Goal: Task Accomplishment & Management: Complete application form

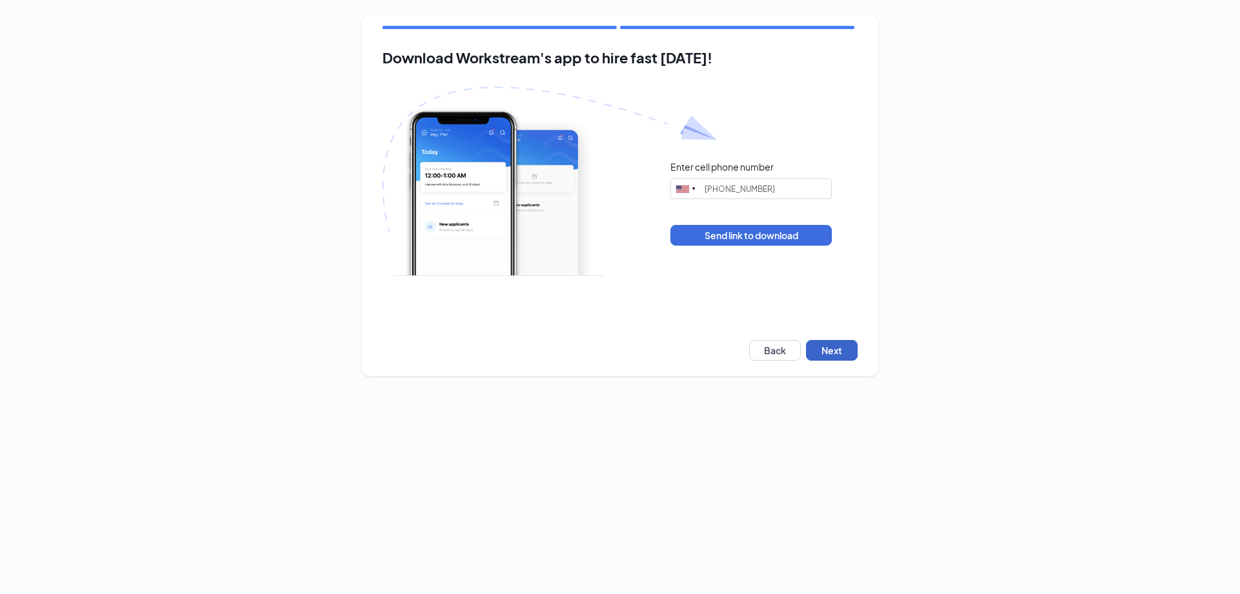
click at [854, 350] on button "Next" at bounding box center [832, 350] width 52 height 21
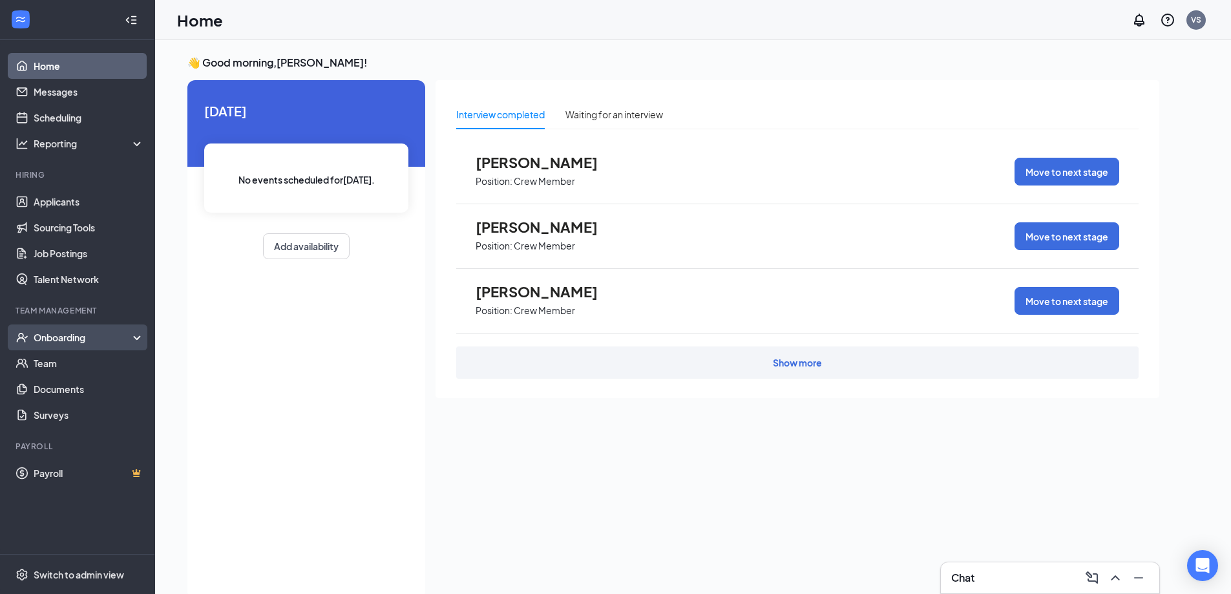
click at [56, 335] on div "Onboarding" at bounding box center [83, 337] width 99 height 13
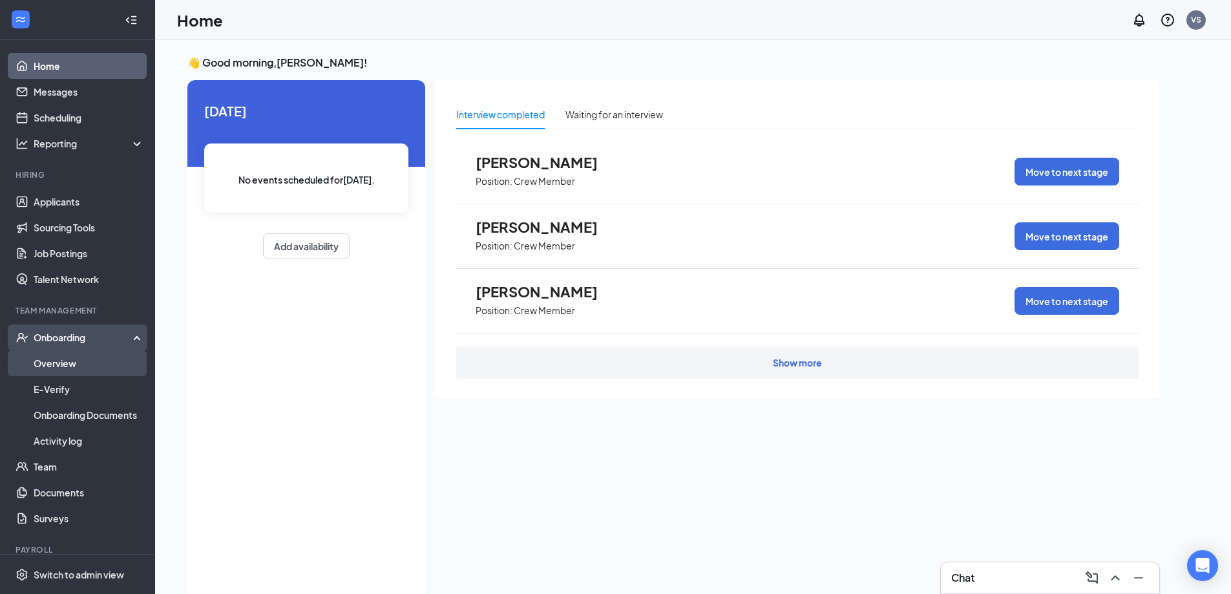
click at [63, 362] on link "Overview" at bounding box center [89, 363] width 110 height 26
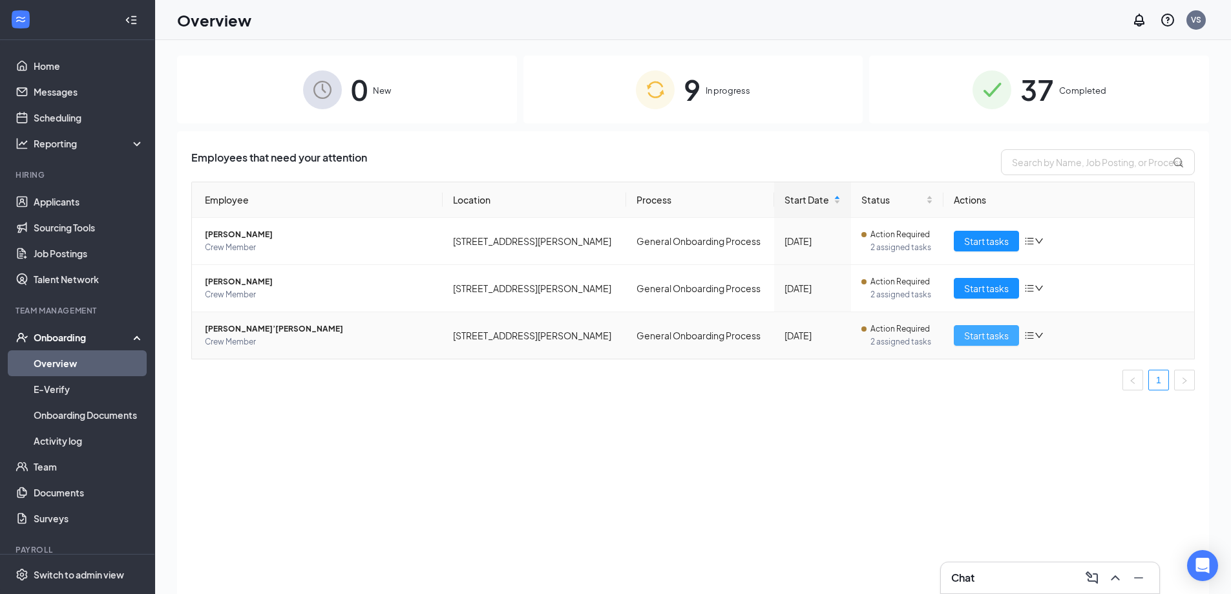
click at [998, 339] on span "Start tasks" at bounding box center [986, 335] width 45 height 14
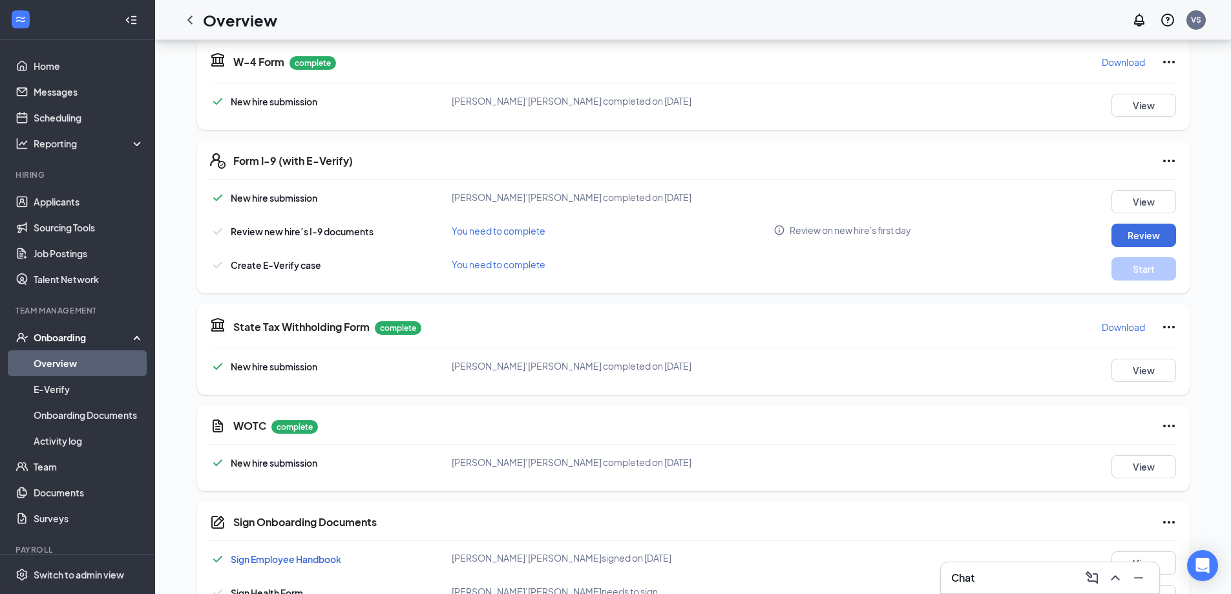
scroll to position [341, 0]
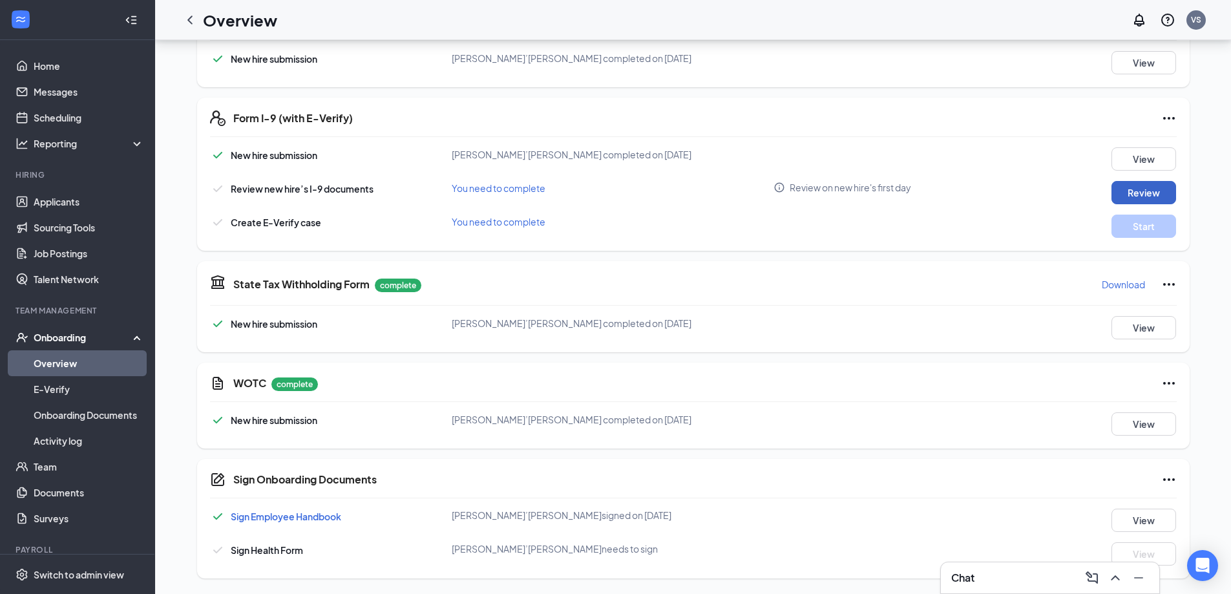
click at [1119, 191] on button "Review" at bounding box center [1143, 192] width 65 height 23
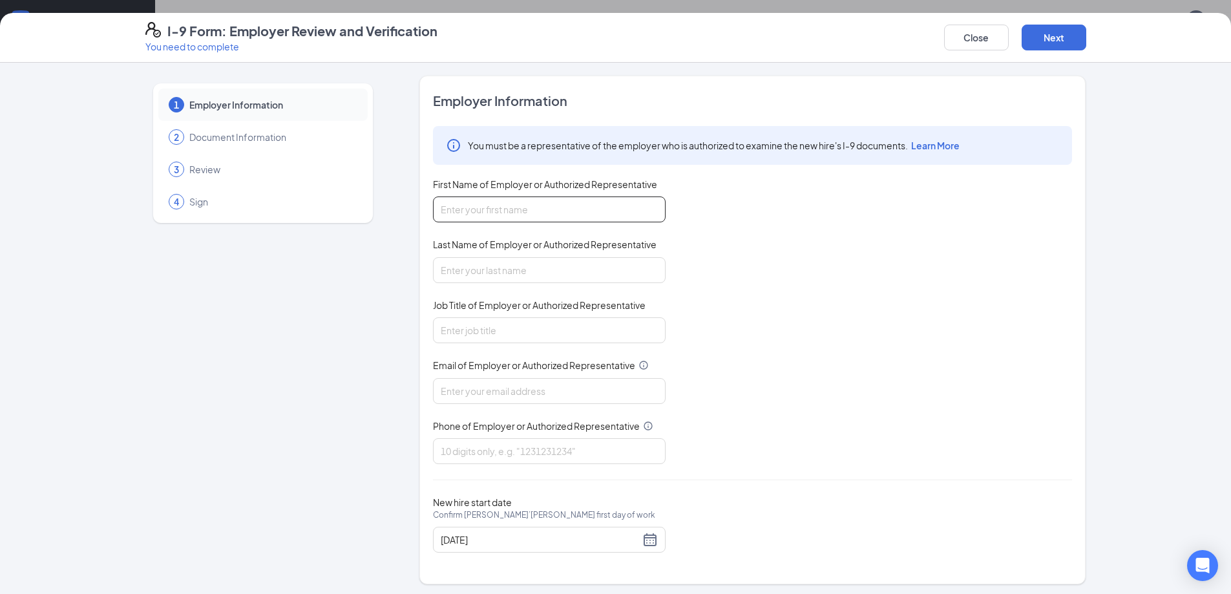
click at [599, 210] on input "First Name of Employer or Authorized Representative" at bounding box center [549, 209] width 233 height 26
type input "[PERSON_NAME]"
type input "[EMAIL_ADDRESS][DOMAIN_NAME]"
click at [528, 326] on input "Job Title of Employer or Authorized Representative" at bounding box center [549, 330] width 233 height 26
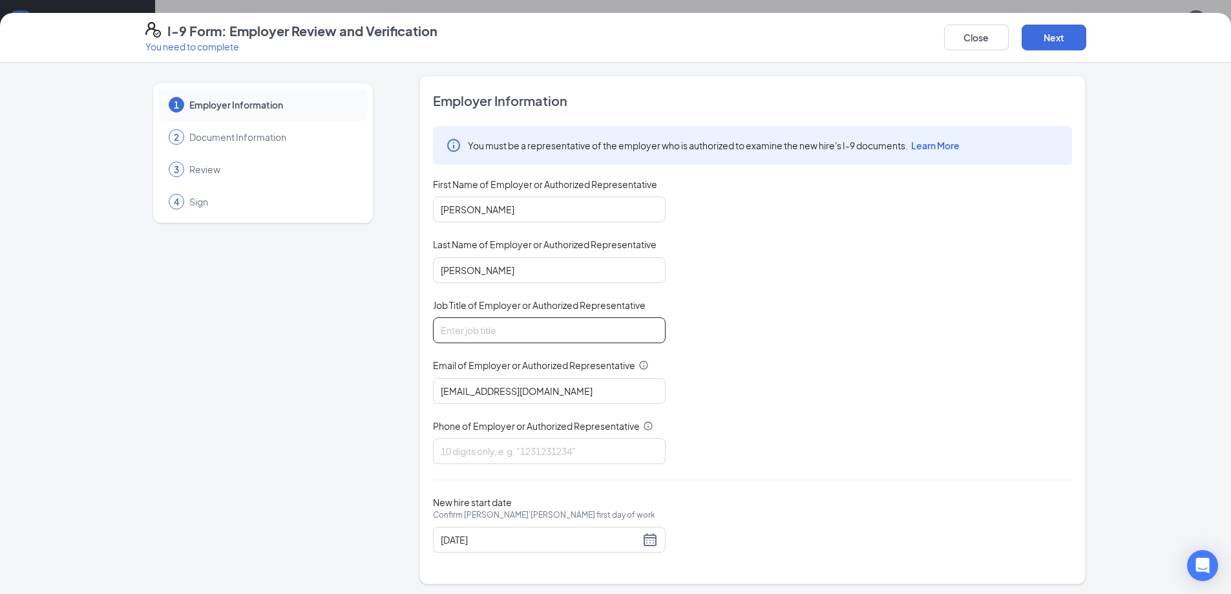
type input "General Manger"
click at [513, 452] on input "Phone of Employer or Authorized Representative" at bounding box center [549, 451] width 233 height 26
type input "9123483069"
click at [1051, 40] on button "Next" at bounding box center [1053, 38] width 65 height 26
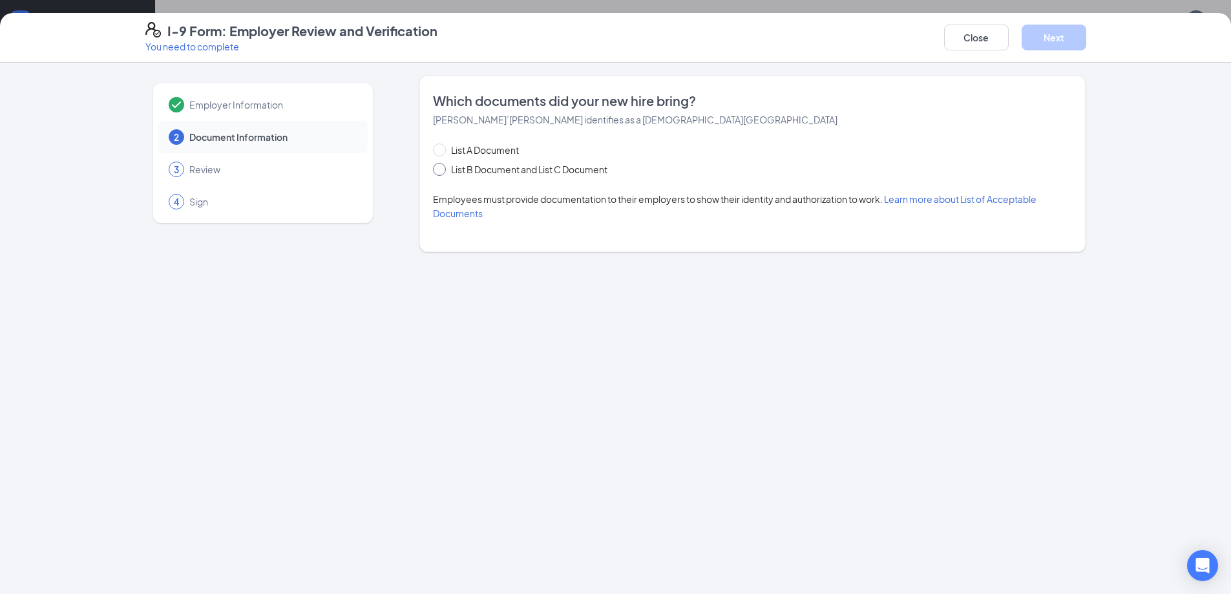
click at [440, 174] on span at bounding box center [439, 169] width 13 height 13
click at [440, 172] on input "List B Document and List C Document" at bounding box center [437, 167] width 9 height 9
radio input "true"
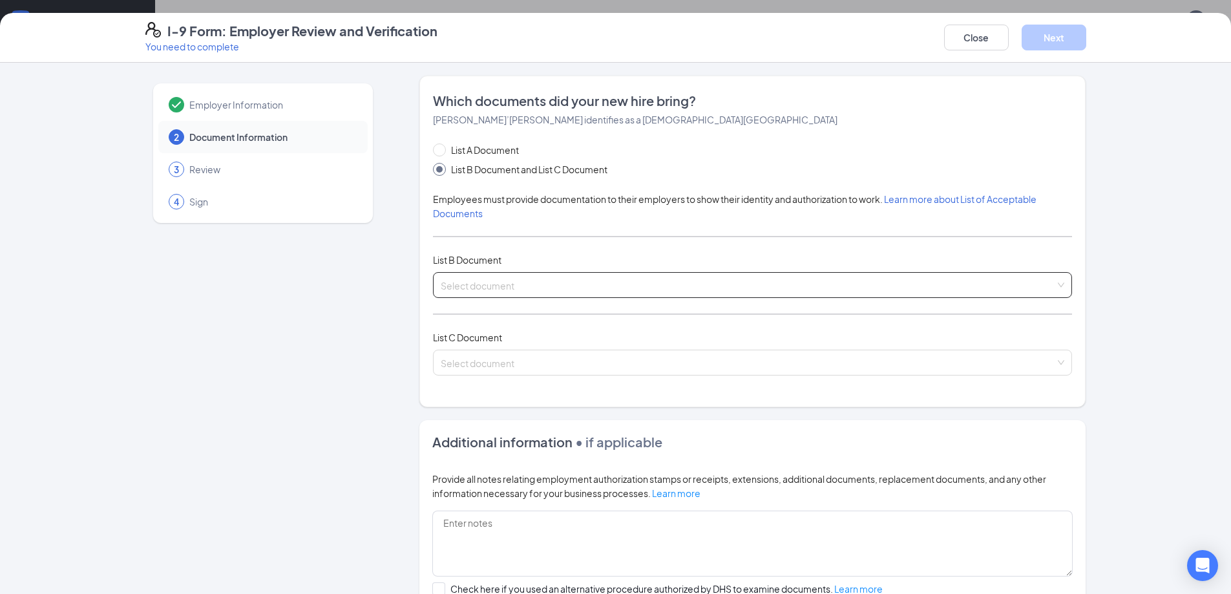
click at [669, 280] on input "search" at bounding box center [748, 282] width 614 height 19
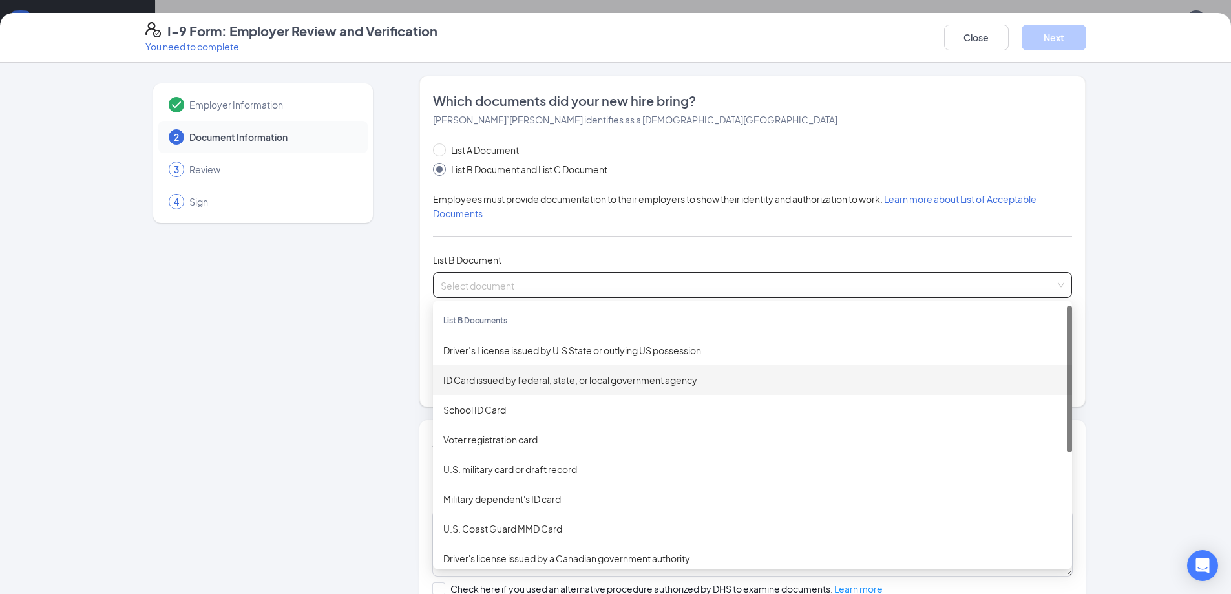
click at [501, 382] on div "ID Card issued by federal, state, or local government agency" at bounding box center [752, 380] width 618 height 14
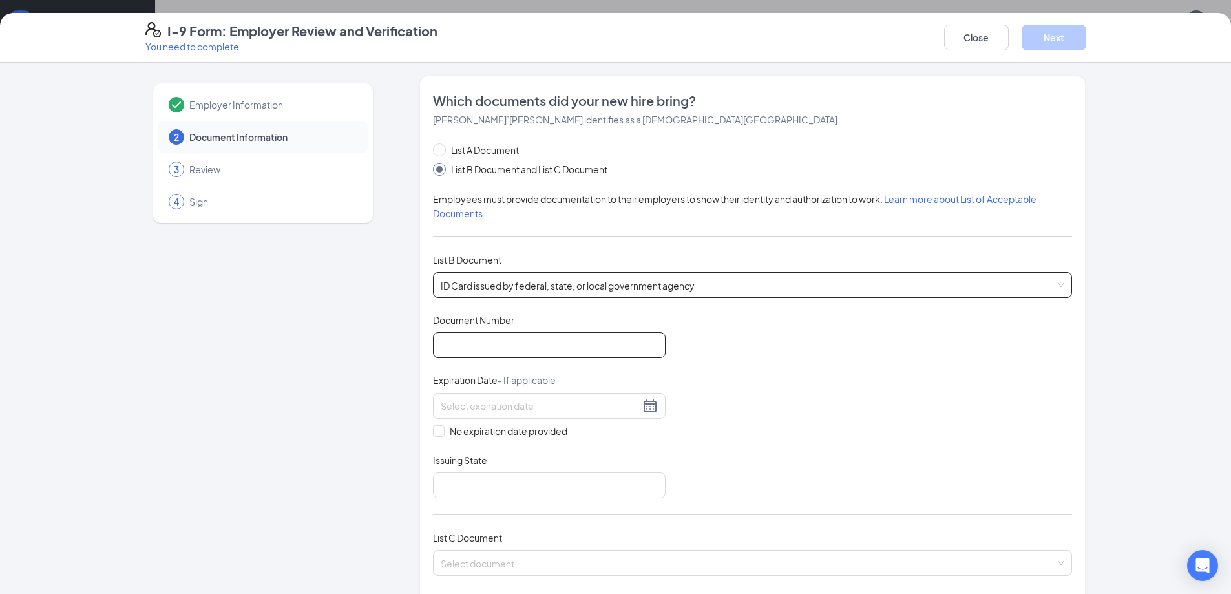
click at [505, 348] on input "Document Number" at bounding box center [549, 345] width 233 height 26
type input "071564204"
click at [643, 408] on div at bounding box center [549, 406] width 217 height 16
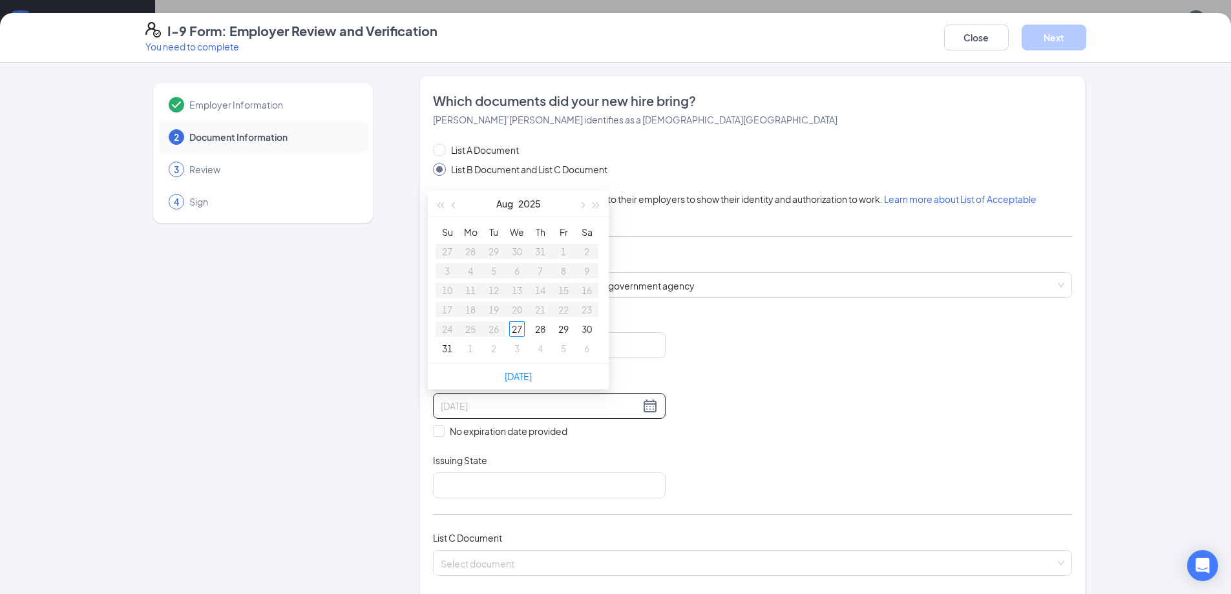
type input "[DATE]"
click at [530, 203] on button "2025" at bounding box center [529, 204] width 23 height 26
type input "[DATE]"
click at [524, 370] on div "2029" at bounding box center [518, 368] width 39 height 16
type input "[DATE]"
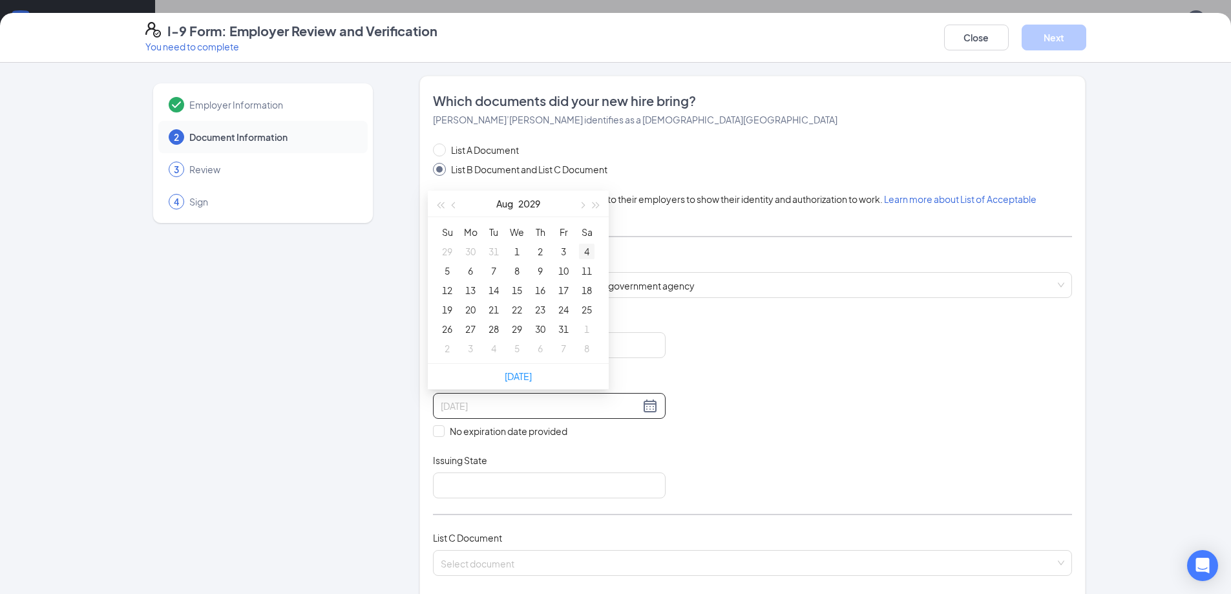
click at [590, 256] on div "4" at bounding box center [587, 252] width 16 height 16
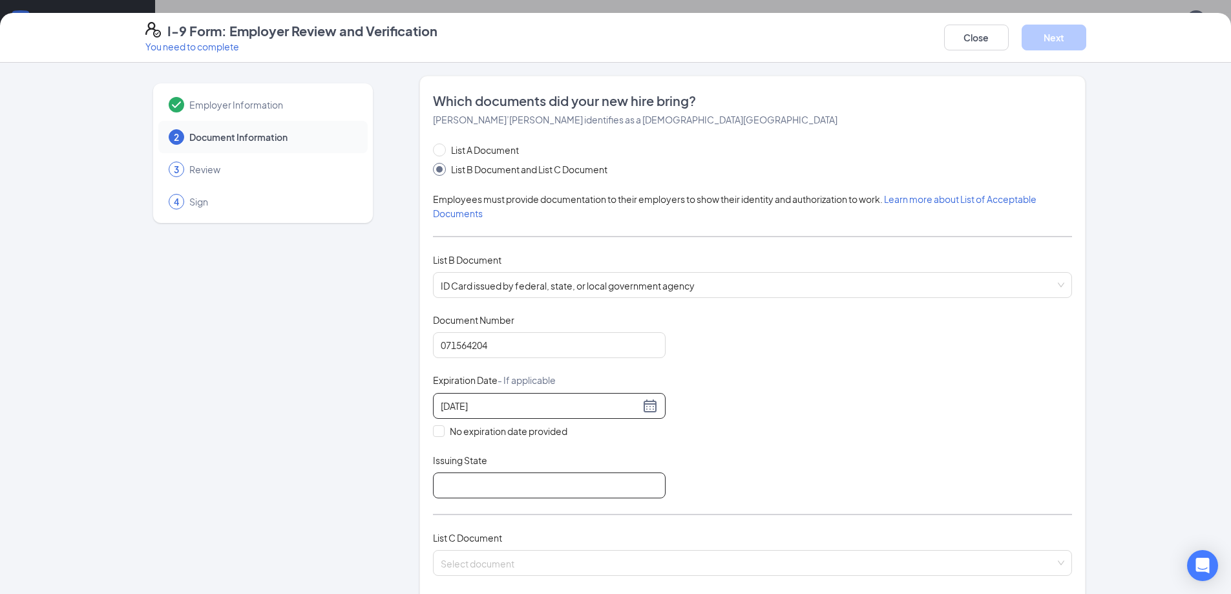
click at [474, 479] on input "Issuing State" at bounding box center [549, 485] width 233 height 26
type input "[US_STATE]"
click at [485, 561] on input "search" at bounding box center [748, 559] width 614 height 19
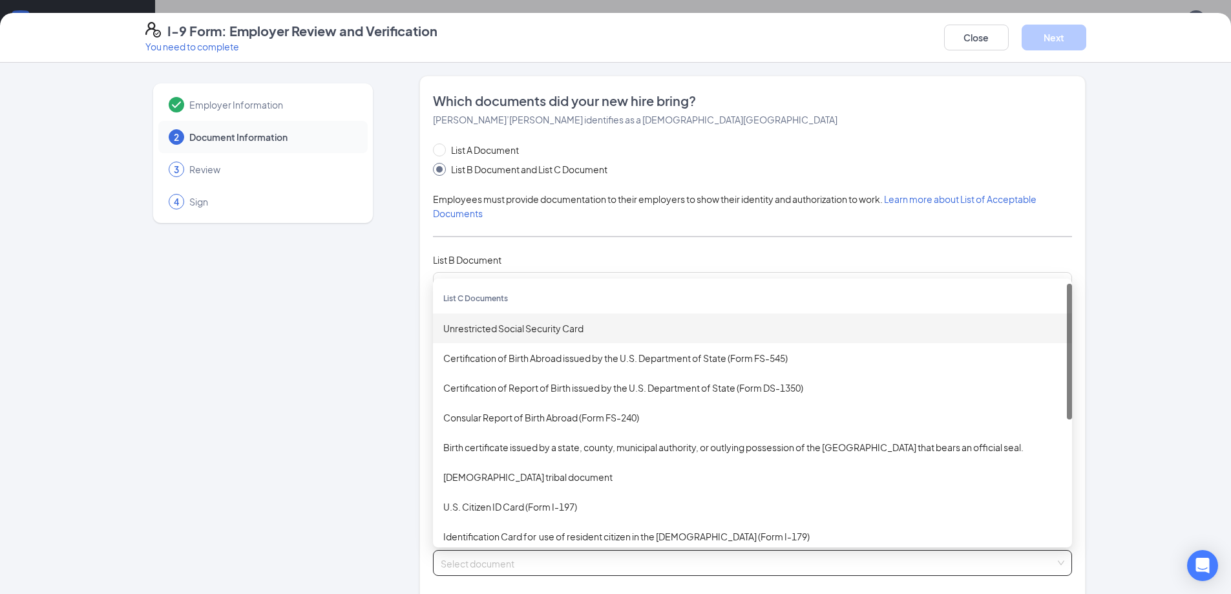
click at [504, 335] on div "Unrestricted Social Security Card" at bounding box center [752, 328] width 618 height 14
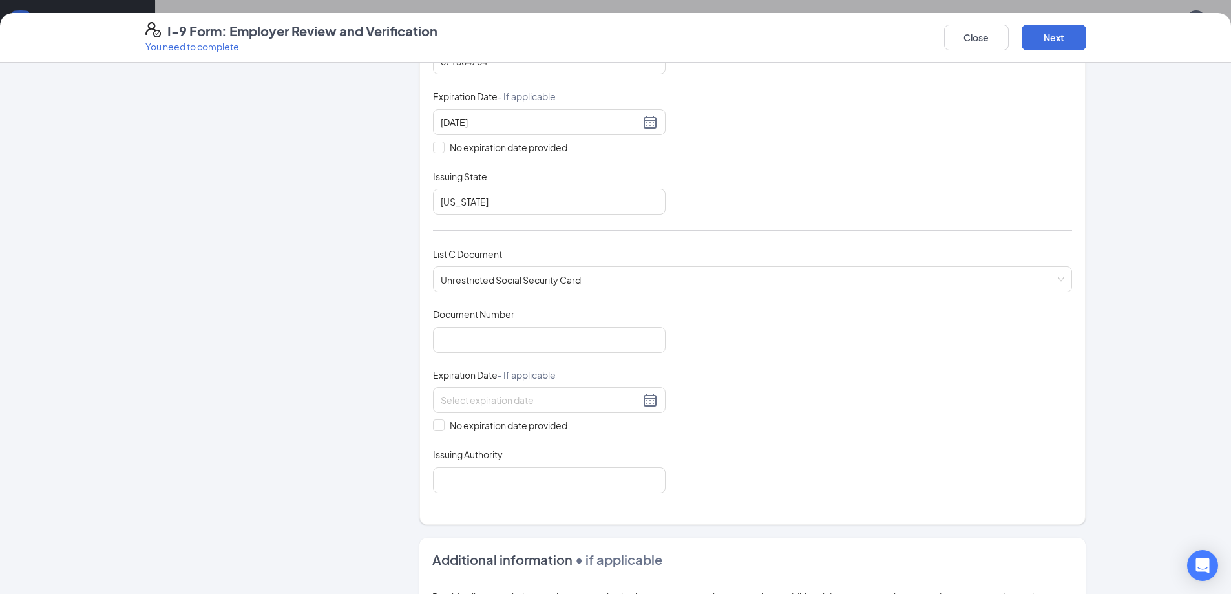
scroll to position [292, 0]
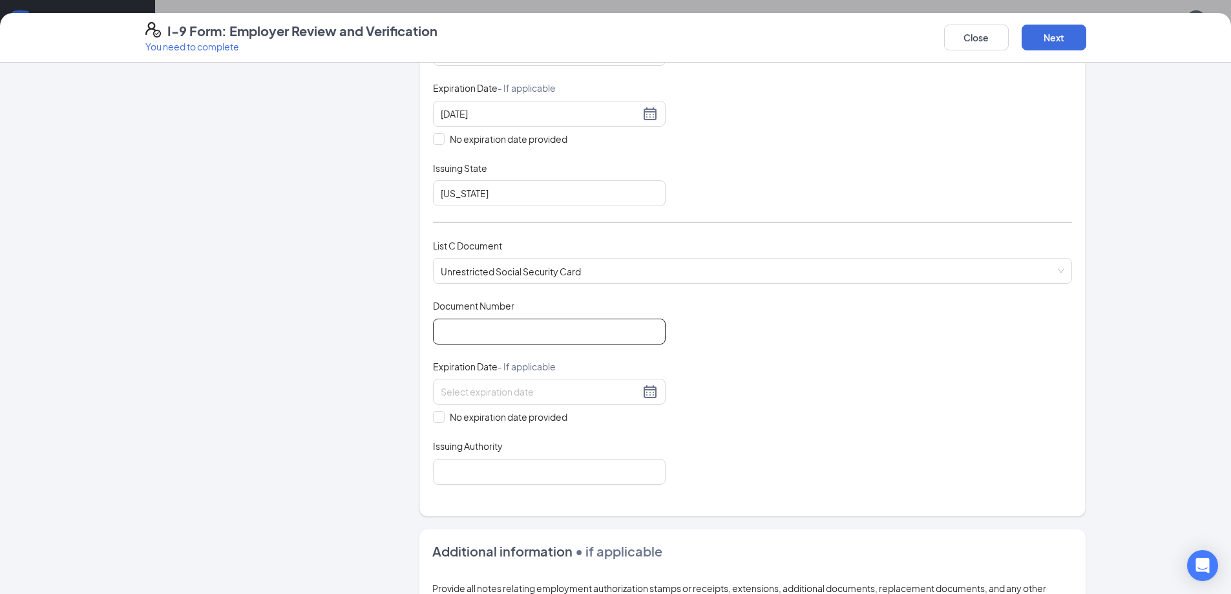
click at [526, 338] on input "Document Number" at bounding box center [549, 331] width 233 height 26
type input "674388374"
click at [438, 423] on label "No expiration date provided" at bounding box center [549, 417] width 233 height 14
click at [438, 420] on input "No expiration date provided" at bounding box center [437, 415] width 9 height 9
checkbox input "true"
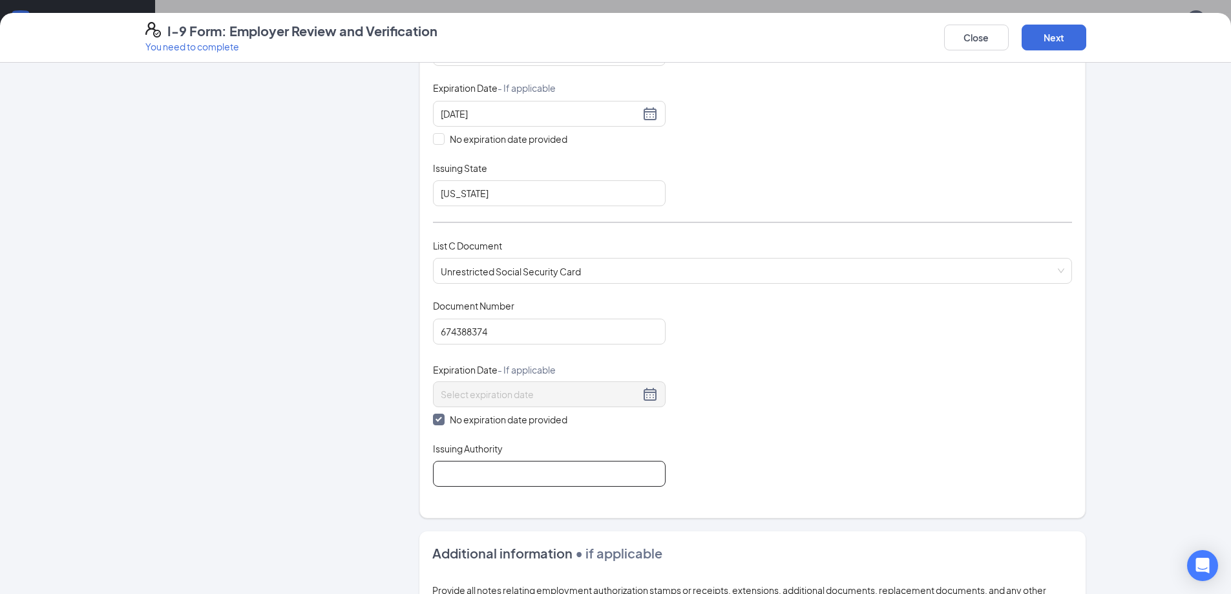
click at [461, 470] on input "Issuing Authority" at bounding box center [549, 474] width 233 height 26
type input "Social Security Administration"
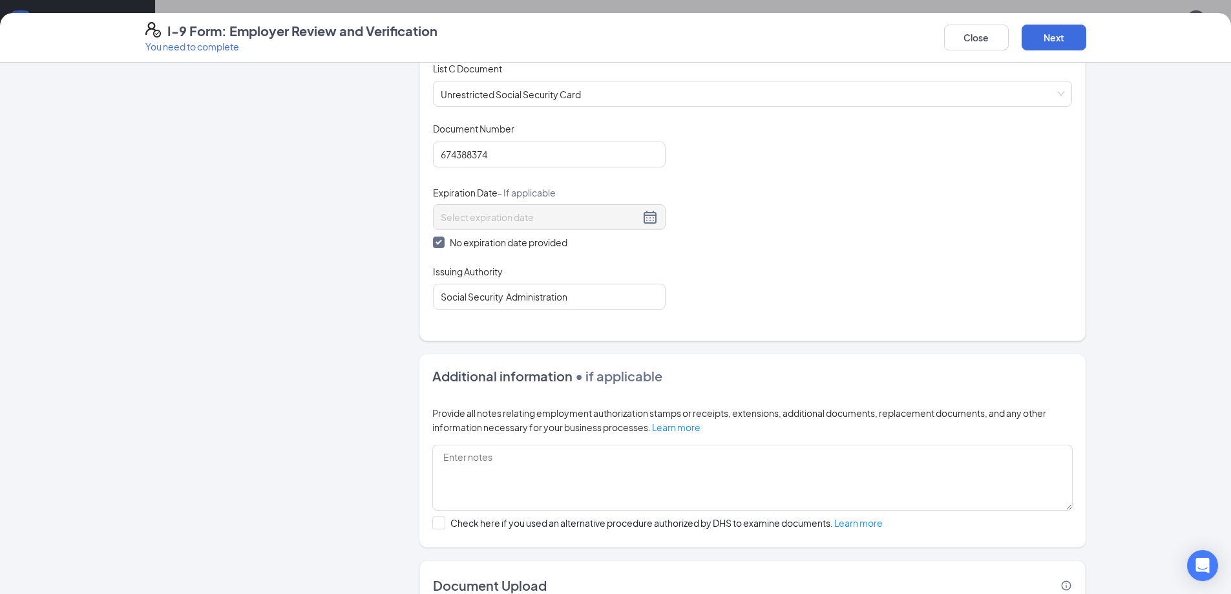
scroll to position [470, 0]
click at [1067, 43] on button "Next" at bounding box center [1053, 38] width 65 height 26
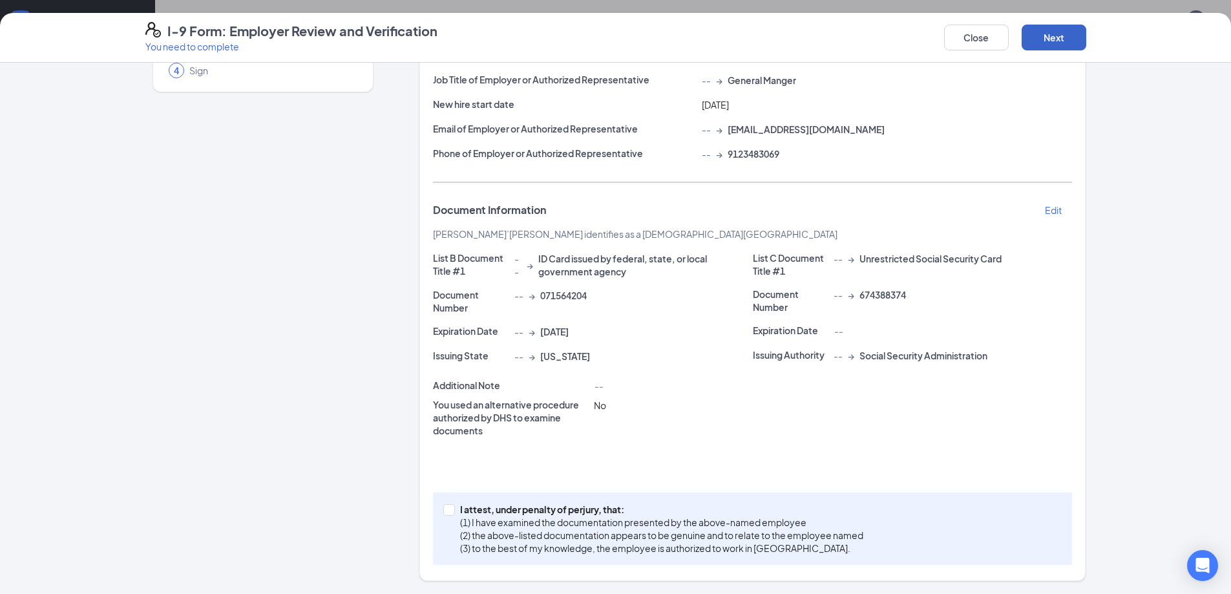
scroll to position [131, 0]
click at [448, 515] on span at bounding box center [449, 510] width 12 height 12
click at [448, 513] on input "I attest, under penalty of [PERSON_NAME], that: (1) I have examined the documen…" at bounding box center [447, 508] width 9 height 9
checkbox input "true"
click at [1040, 35] on button "Next" at bounding box center [1053, 38] width 65 height 26
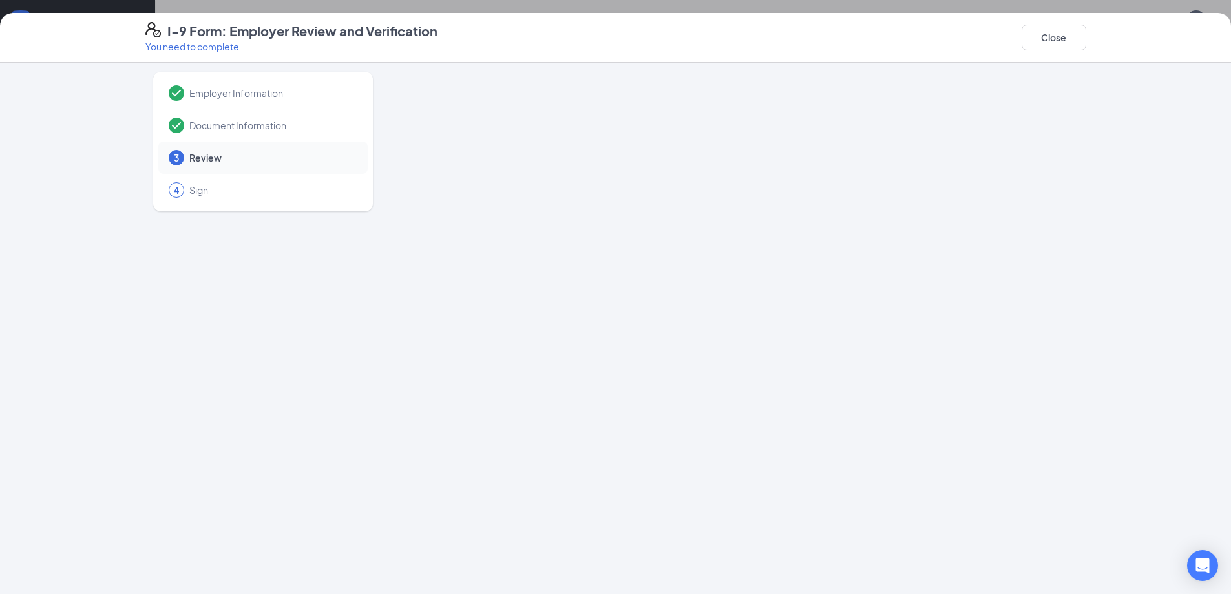
scroll to position [0, 0]
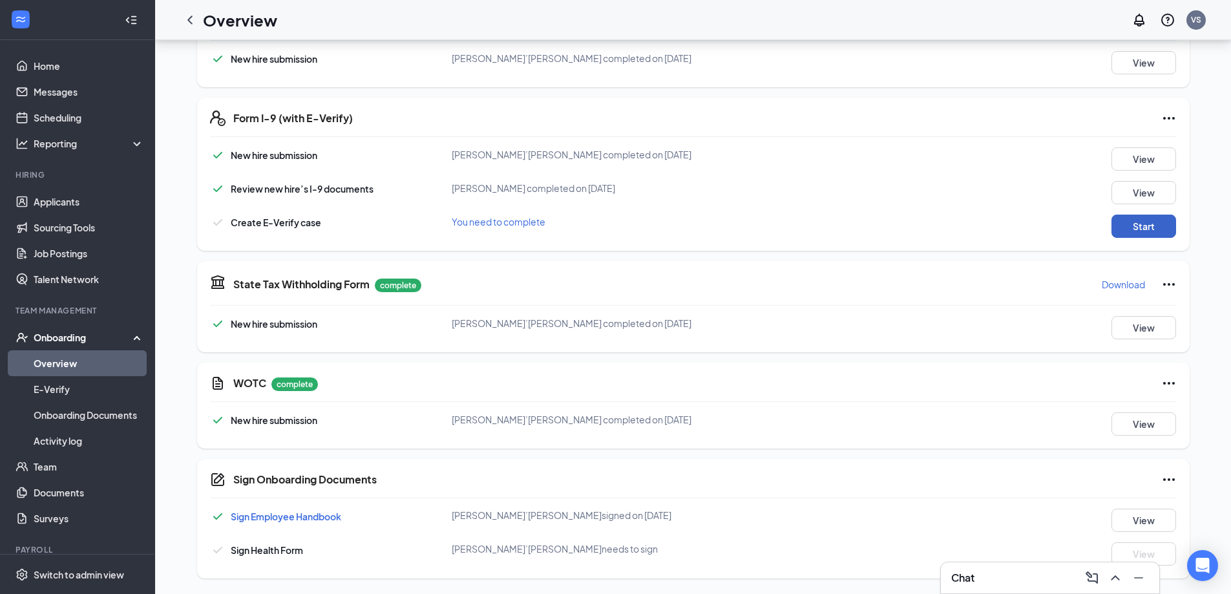
click at [1168, 227] on button "Start" at bounding box center [1143, 225] width 65 height 23
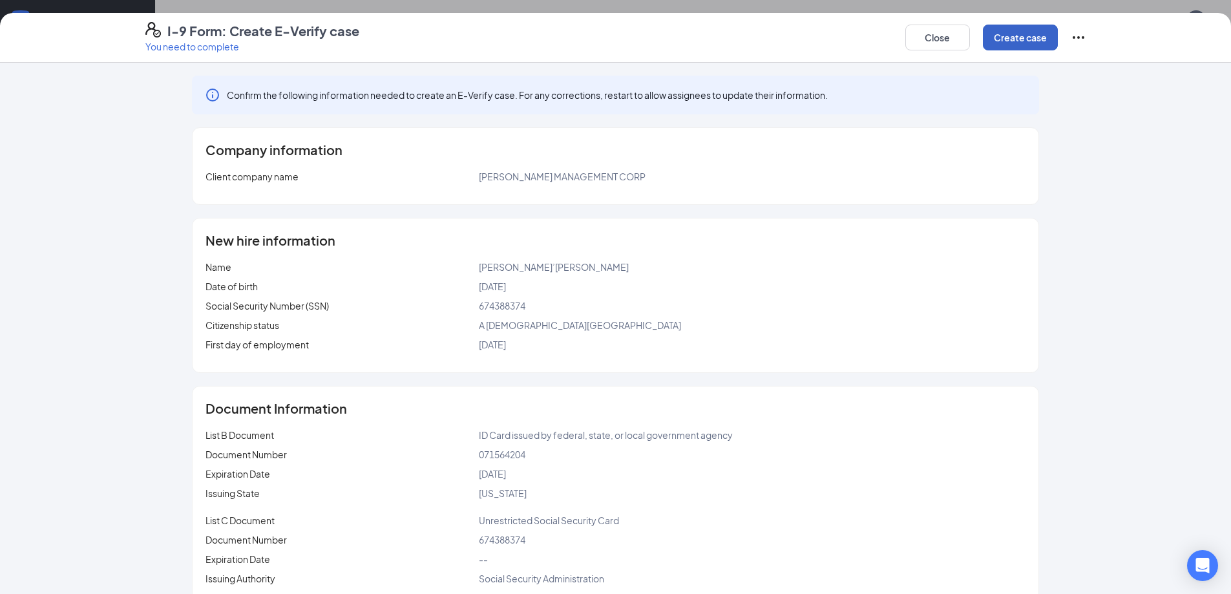
click at [1020, 38] on button "Create case" at bounding box center [1020, 38] width 75 height 26
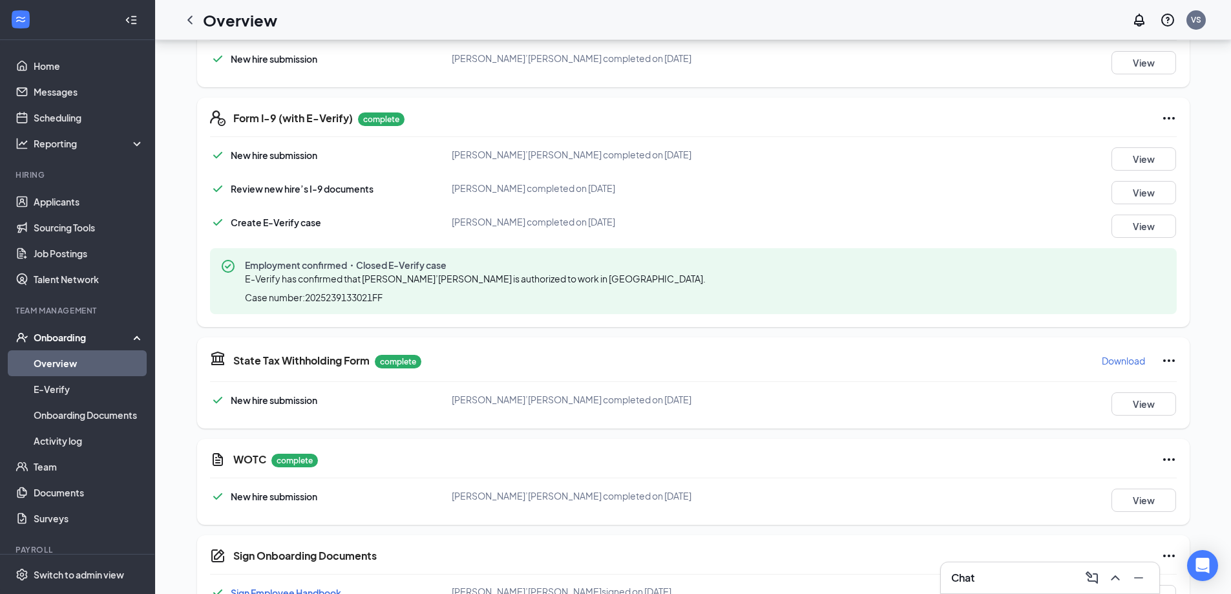
click at [67, 337] on div "Onboarding" at bounding box center [83, 337] width 99 height 13
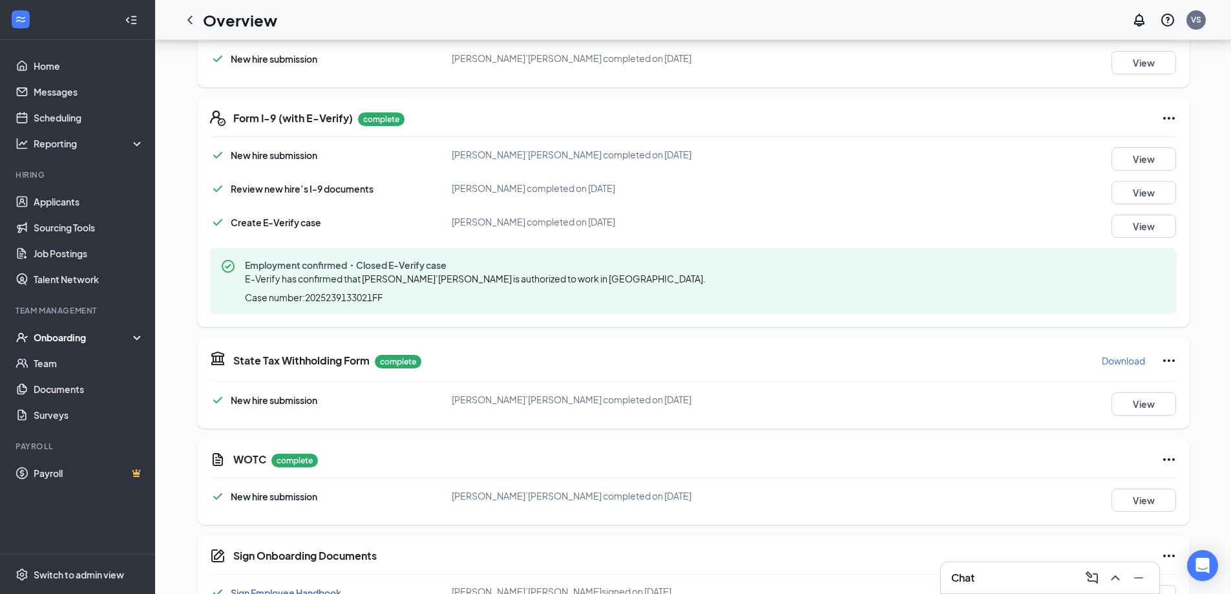
click at [69, 338] on div "Onboarding" at bounding box center [83, 337] width 99 height 13
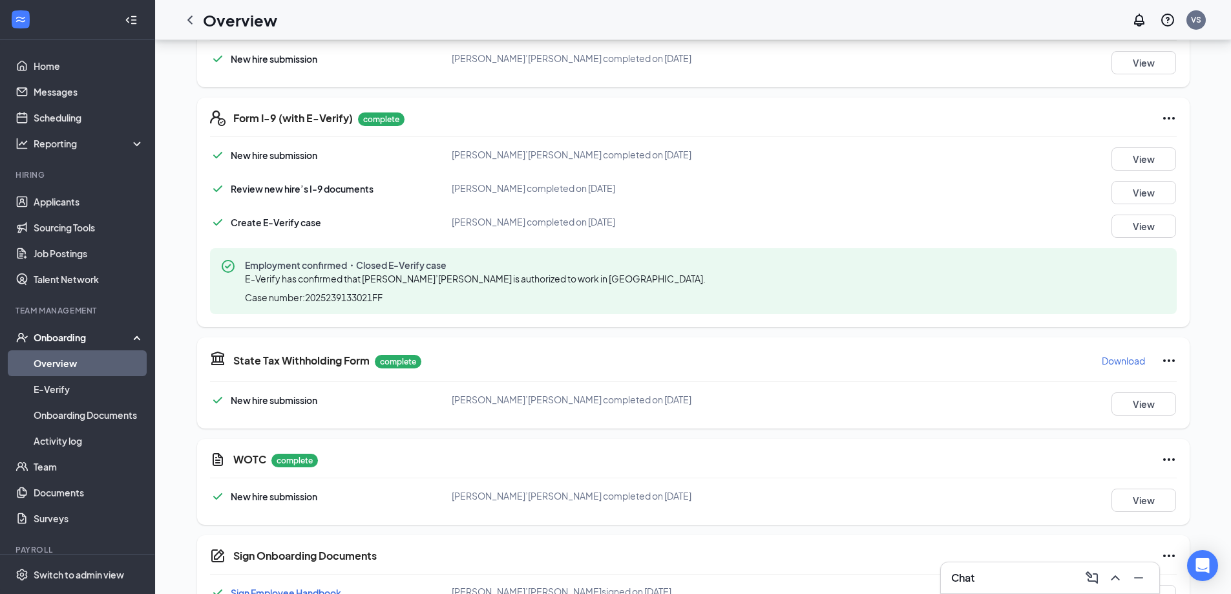
click at [52, 366] on link "Overview" at bounding box center [89, 363] width 110 height 26
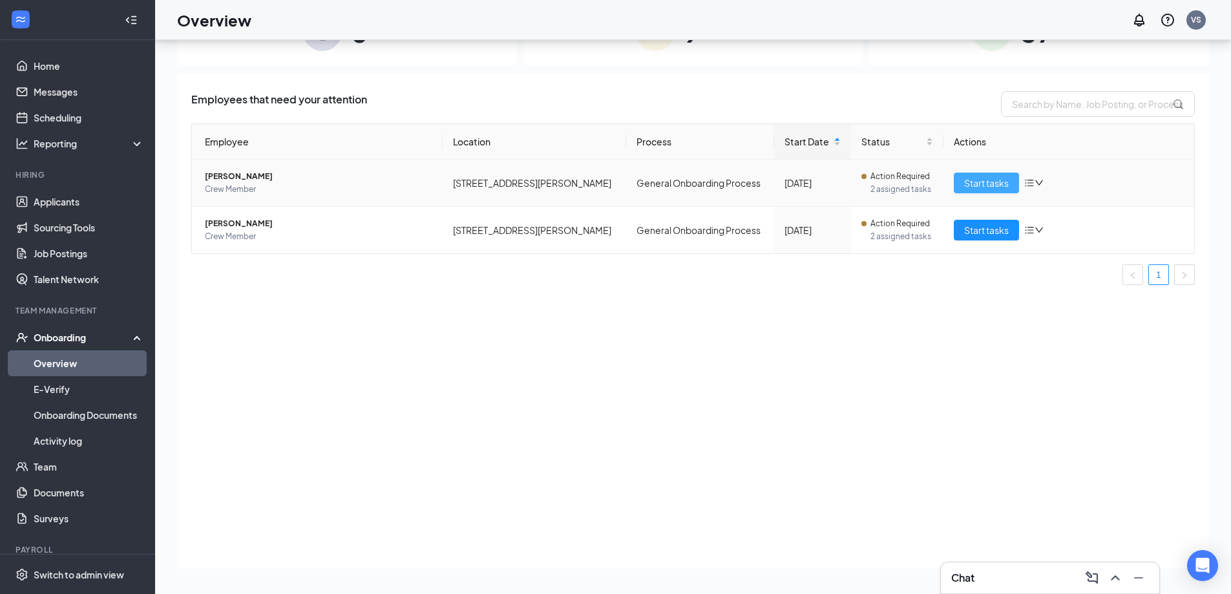
click at [966, 185] on span "Start tasks" at bounding box center [986, 183] width 45 height 14
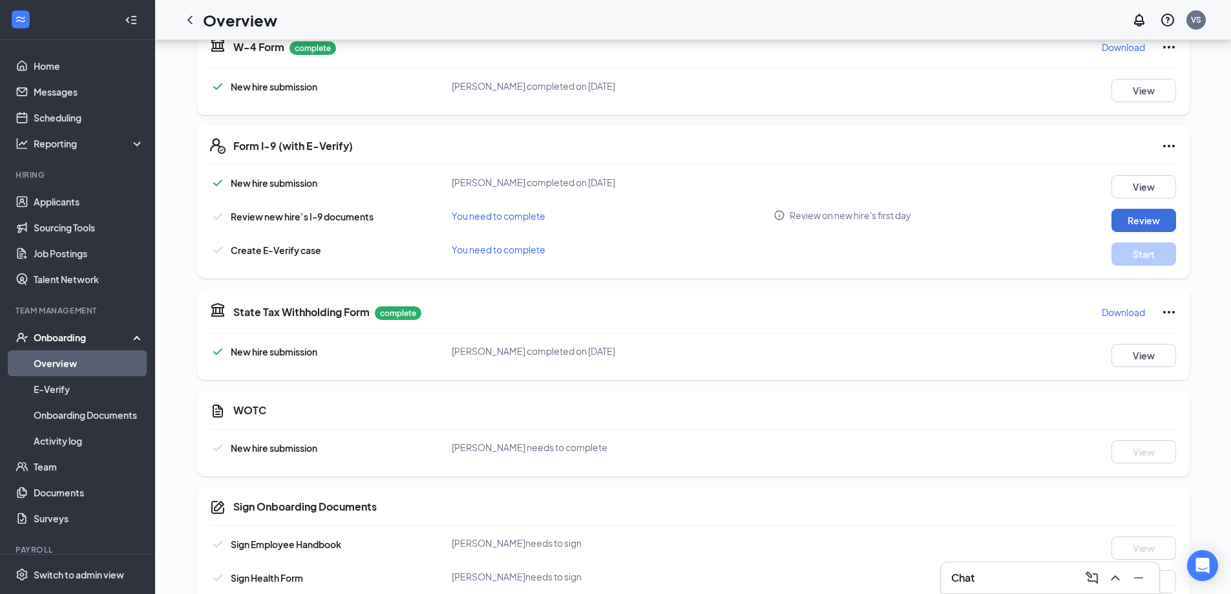
scroll to position [341, 0]
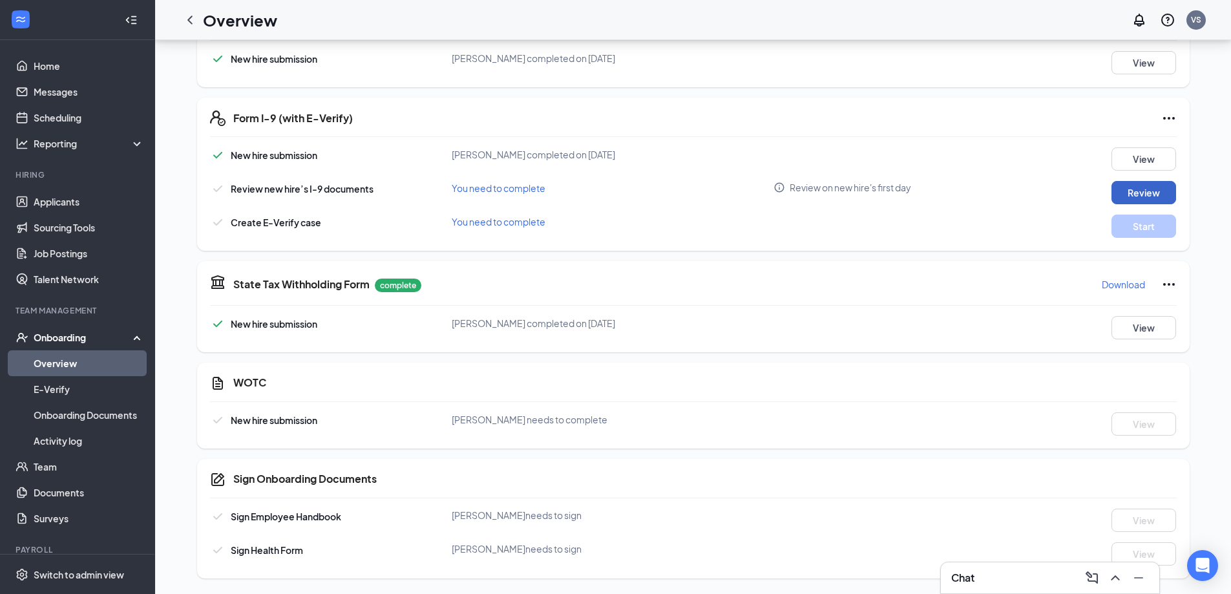
click at [1153, 191] on button "Review" at bounding box center [1143, 192] width 65 height 23
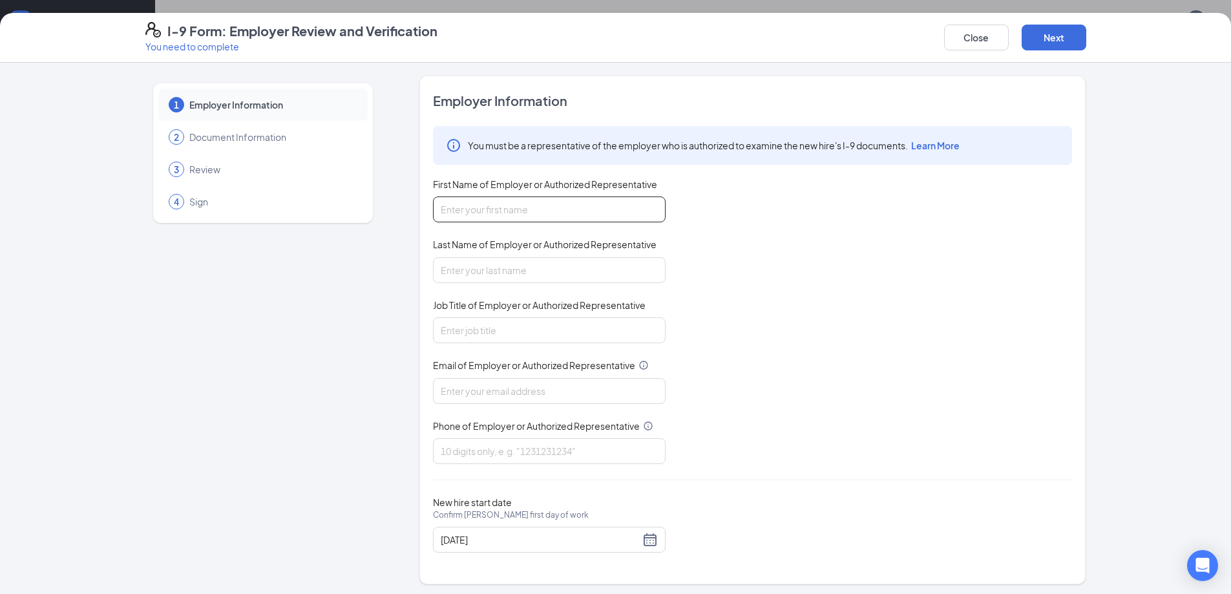
click at [634, 213] on input "First Name of Employer or Authorized Representative" at bounding box center [549, 209] width 233 height 26
type input "[PERSON_NAME]"
type input "[EMAIL_ADDRESS][DOMAIN_NAME]"
click at [536, 340] on input "Job Title of Employer or Authorized Representative" at bounding box center [549, 330] width 233 height 26
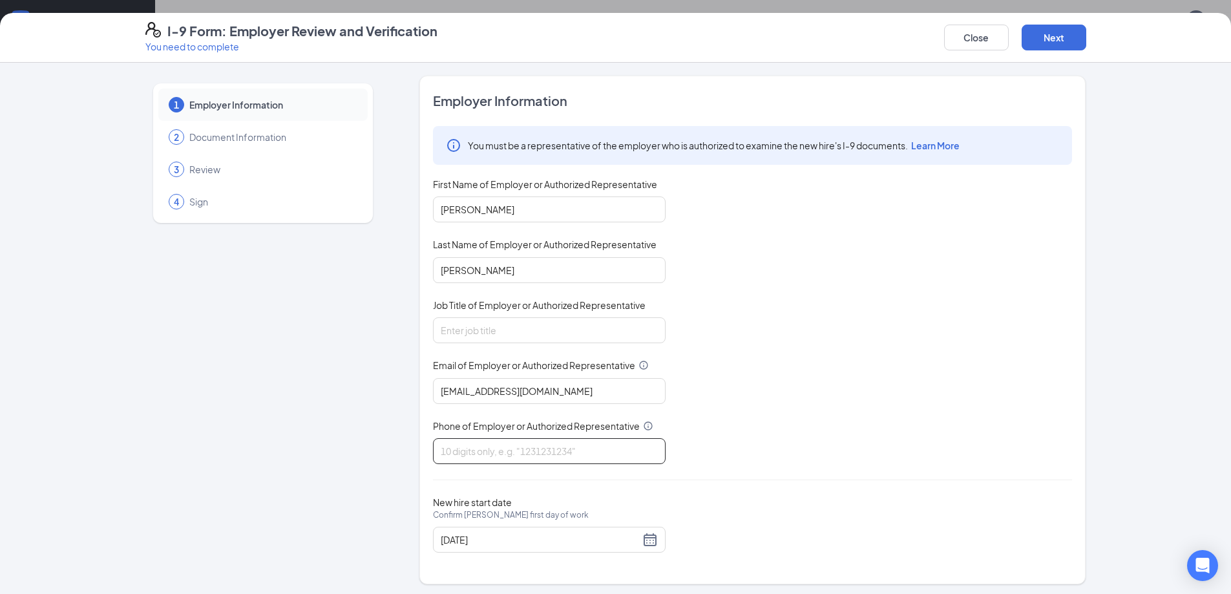
click at [554, 463] on input "Phone of Employer or Authorized Representative" at bounding box center [549, 451] width 233 height 26
type input "9123483069"
click at [1069, 38] on button "Next" at bounding box center [1053, 38] width 65 height 26
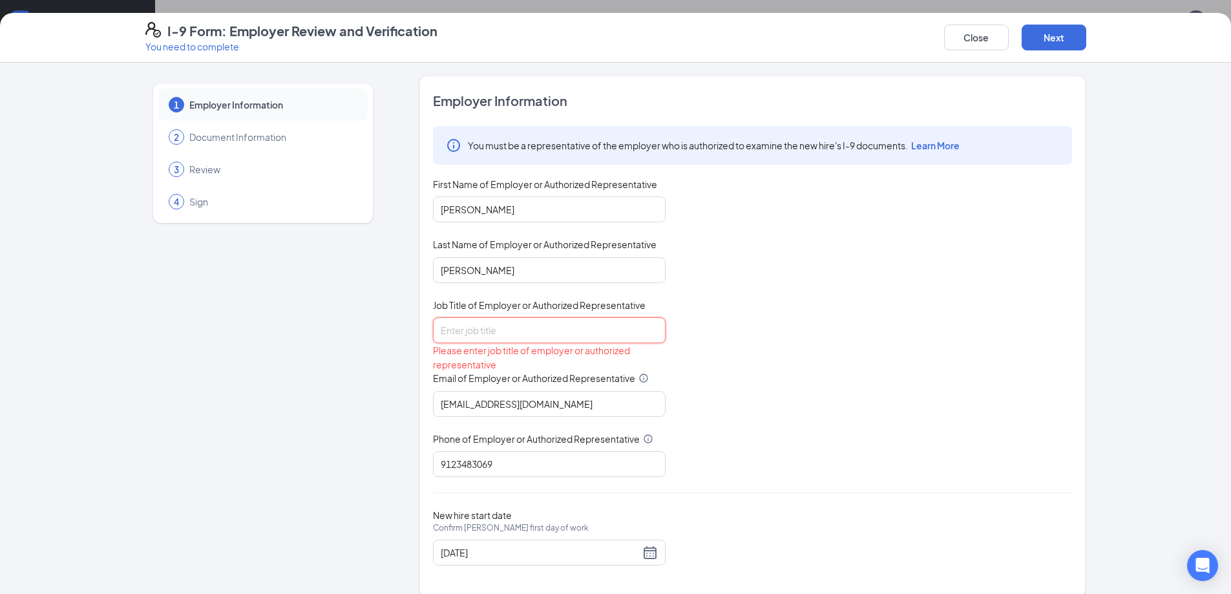
click at [468, 331] on input "Job Title of Employer or Authorized Representative" at bounding box center [549, 330] width 233 height 26
type input "General Manger"
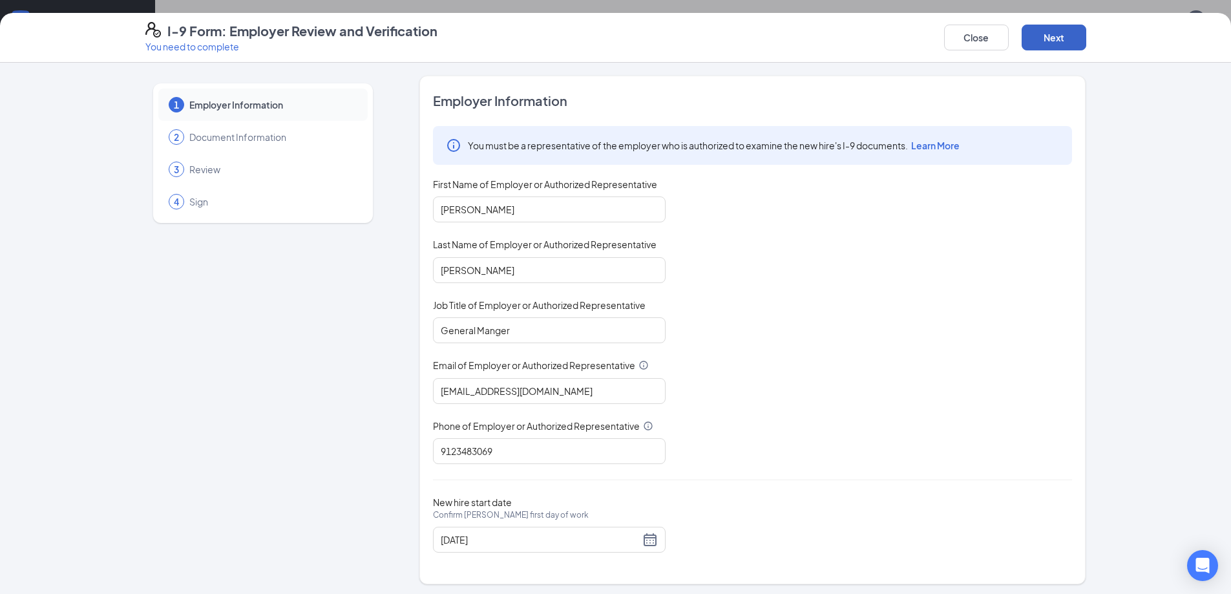
click at [1067, 39] on button "Next" at bounding box center [1053, 38] width 65 height 26
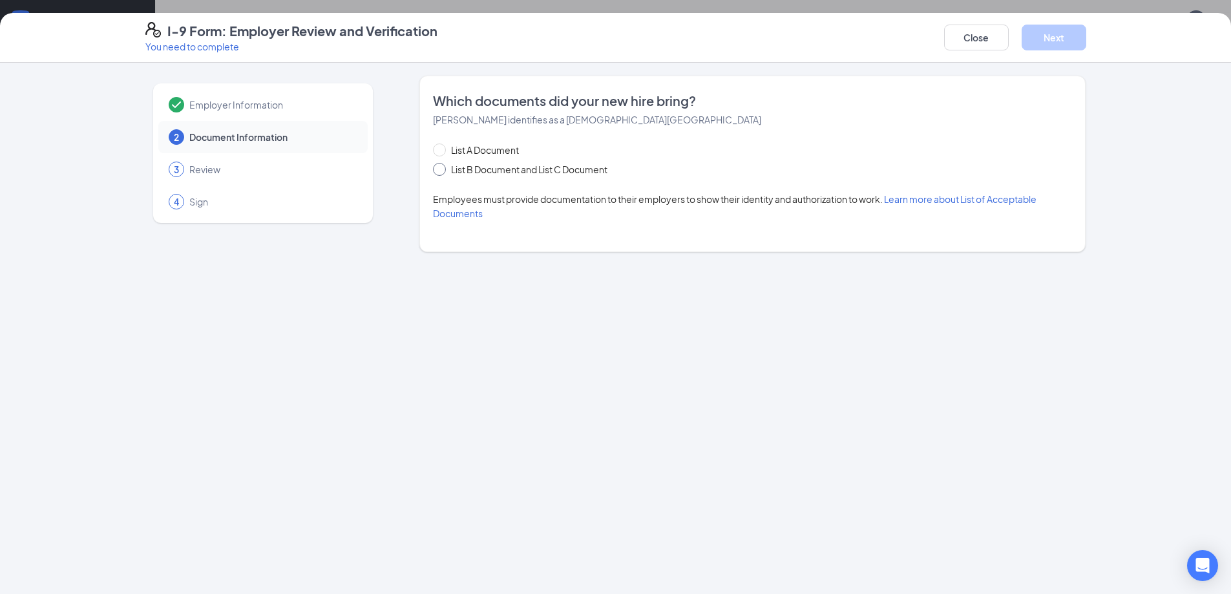
click at [481, 168] on span "List B Document and List C Document" at bounding box center [529, 169] width 167 height 14
click at [442, 168] on input "List B Document and List C Document" at bounding box center [437, 167] width 9 height 9
radio input "true"
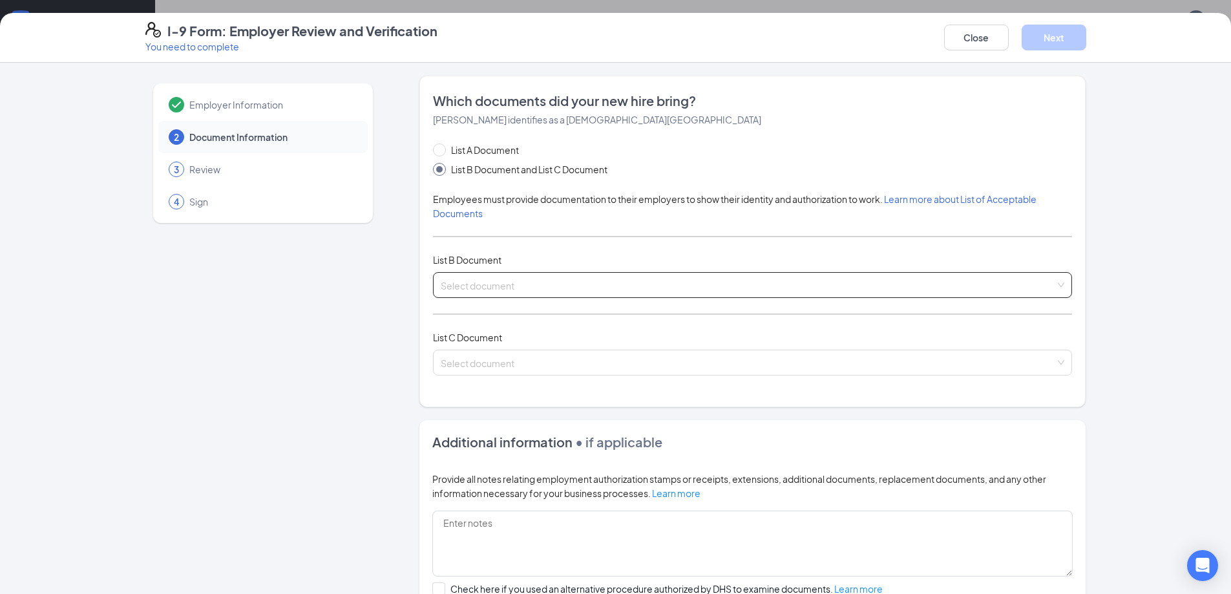
click at [505, 287] on input "search" at bounding box center [748, 282] width 614 height 19
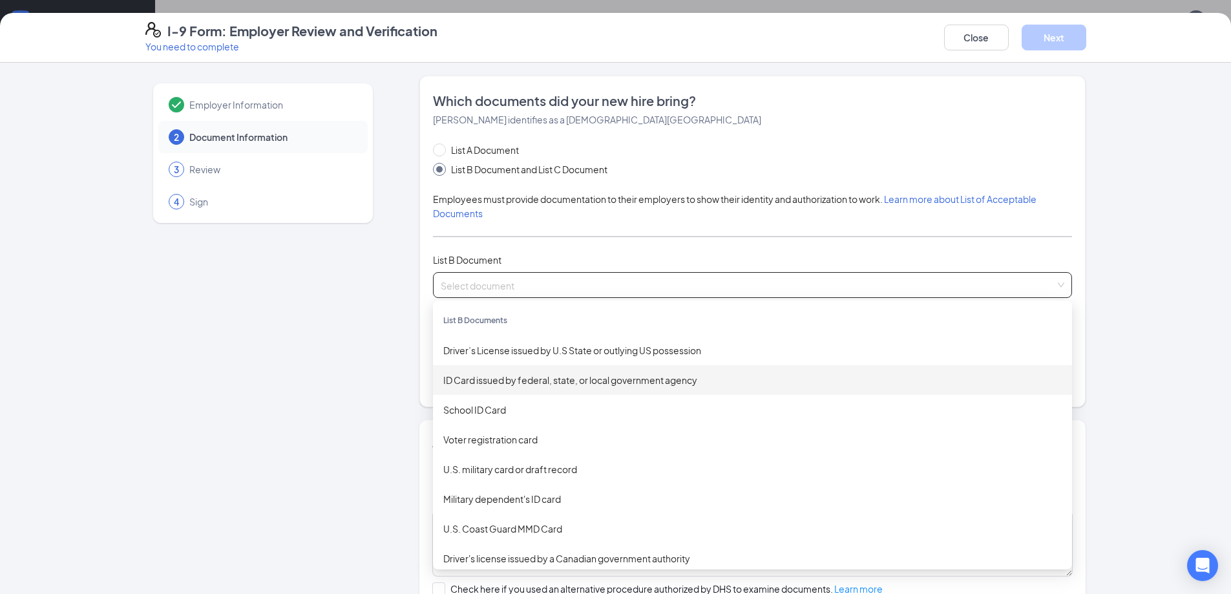
click at [494, 387] on div "ID Card issued by federal, state, or local government agency" at bounding box center [752, 380] width 639 height 30
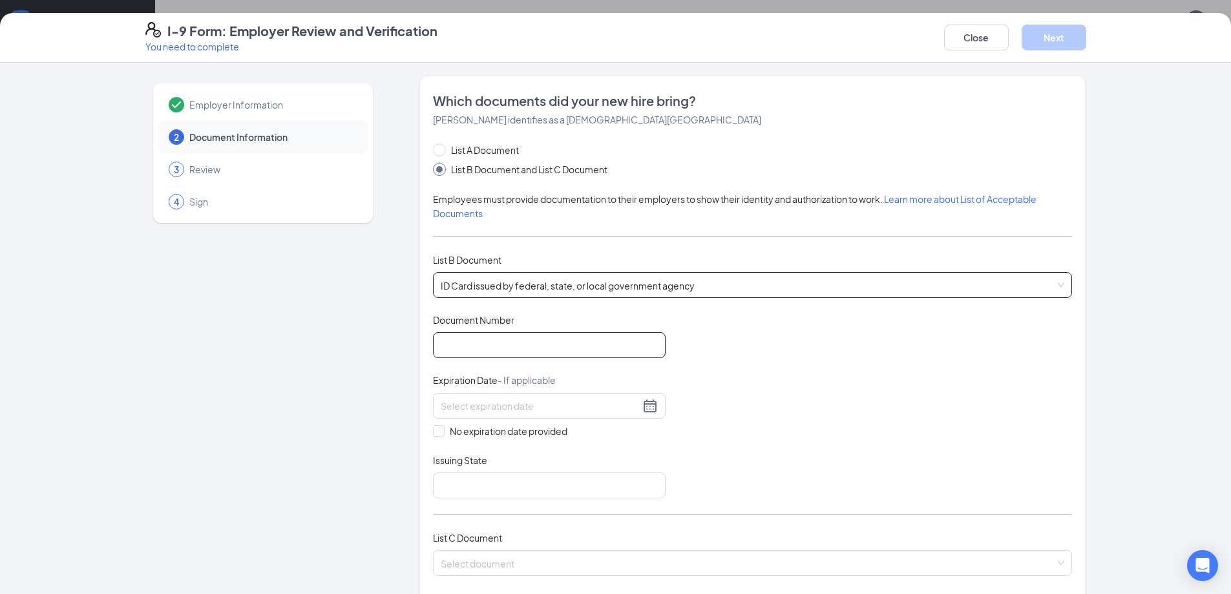
click at [506, 351] on input "Document Number" at bounding box center [549, 345] width 233 height 26
type input "070293602"
click at [498, 411] on input at bounding box center [540, 406] width 199 height 14
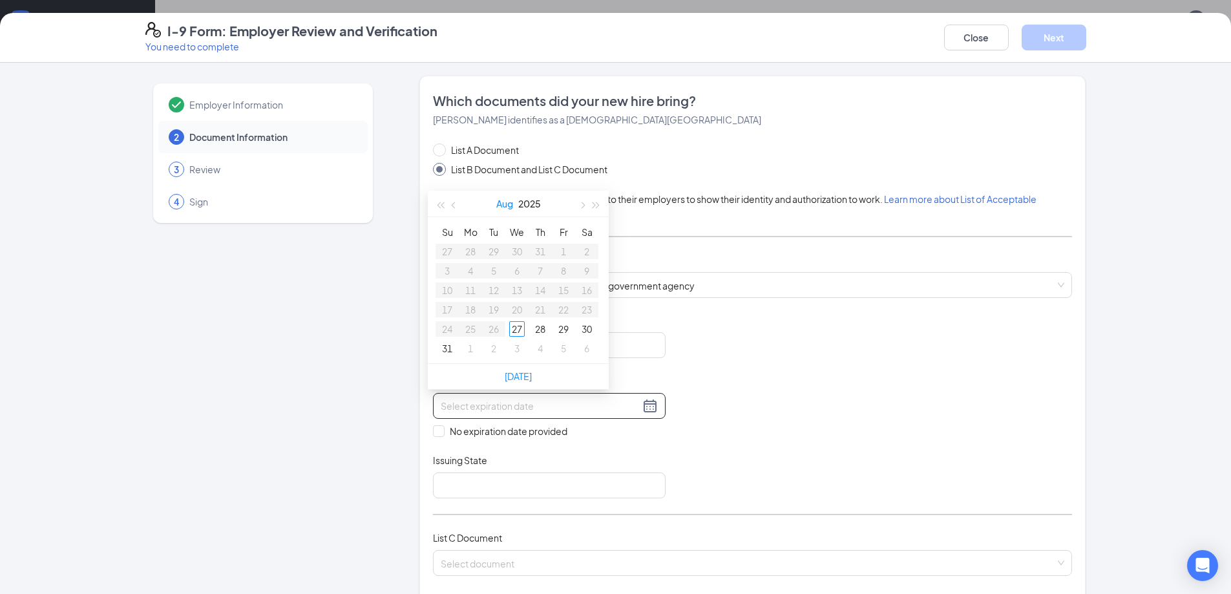
click at [500, 202] on button "Aug" at bounding box center [504, 204] width 17 height 26
click at [517, 286] on table "Jan Feb Mar Apr May Jun [DATE] Aug Sep Oct Nov Dec" at bounding box center [518, 303] width 171 height 171
click at [594, 210] on button "button" at bounding box center [596, 205] width 14 height 26
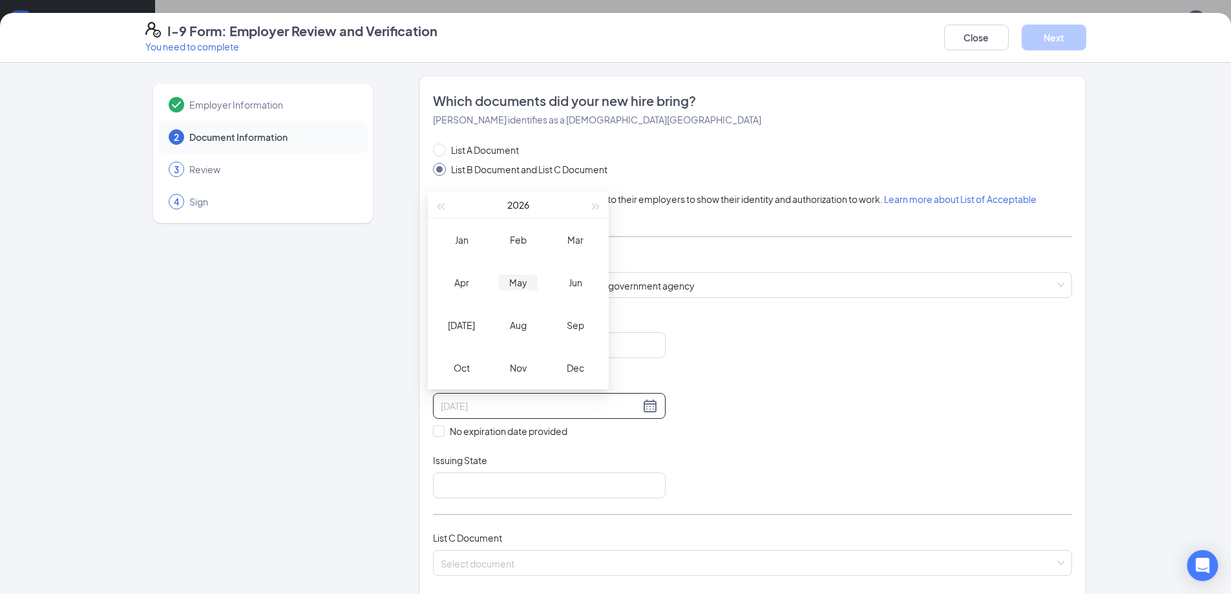
click at [516, 285] on div "May" at bounding box center [518, 283] width 39 height 16
type input "[DATE]"
click at [591, 311] on div "23" at bounding box center [587, 310] width 16 height 16
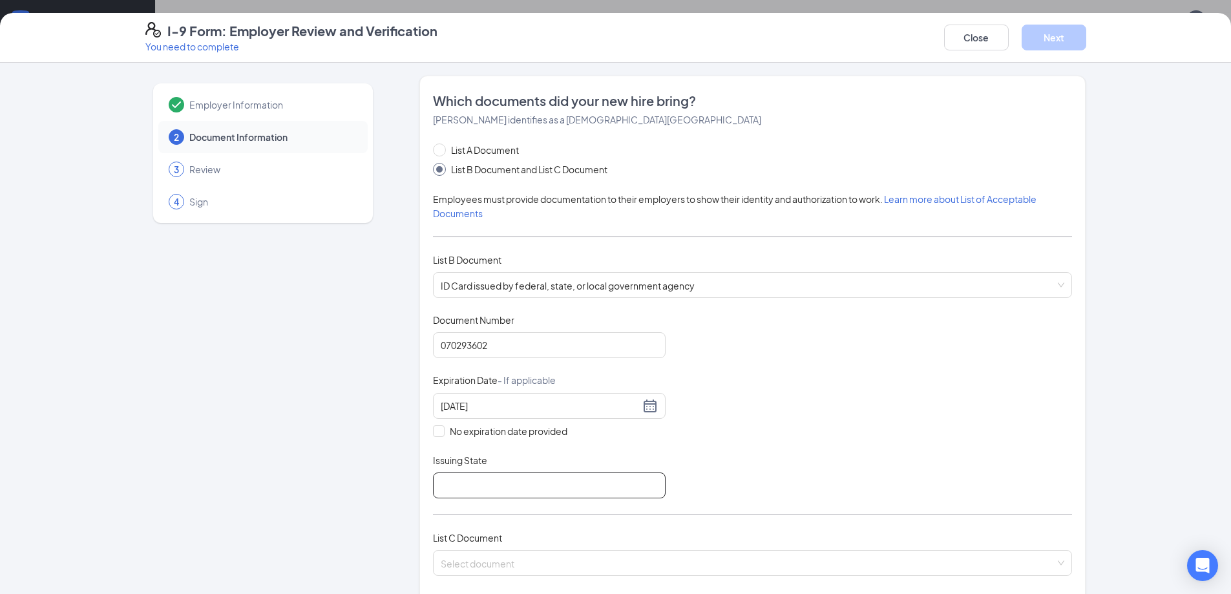
click at [477, 485] on input "Issuing State" at bounding box center [549, 485] width 233 height 26
type input "[US_STATE]"
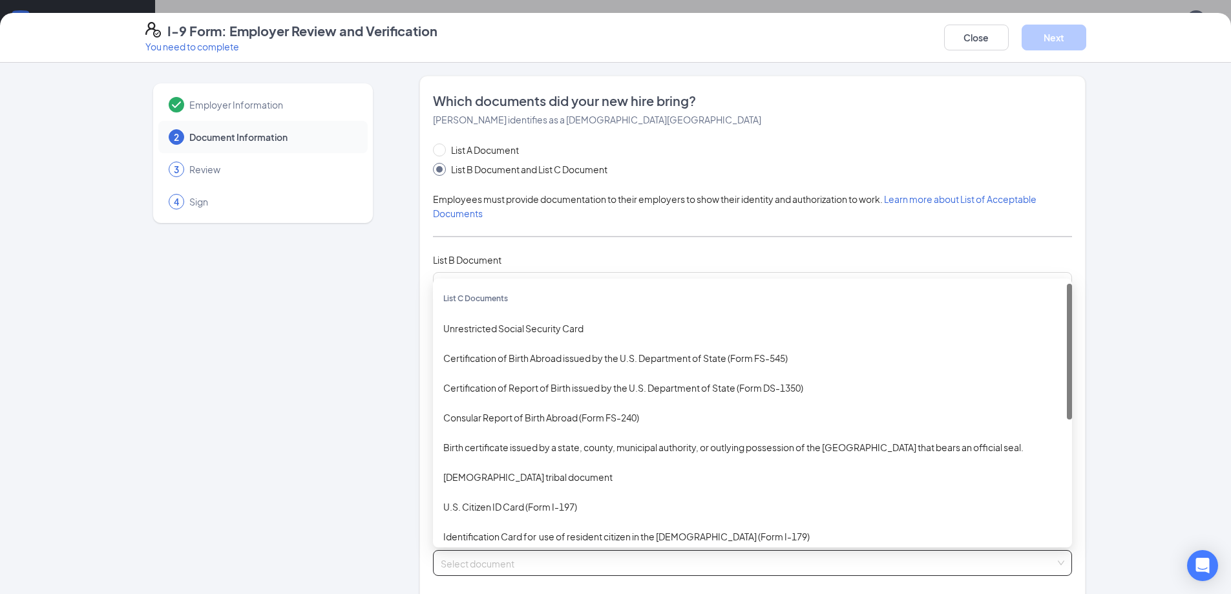
click at [514, 568] on input "search" at bounding box center [748, 559] width 614 height 19
click at [537, 327] on div "Unrestricted Social Security Card" at bounding box center [752, 328] width 618 height 14
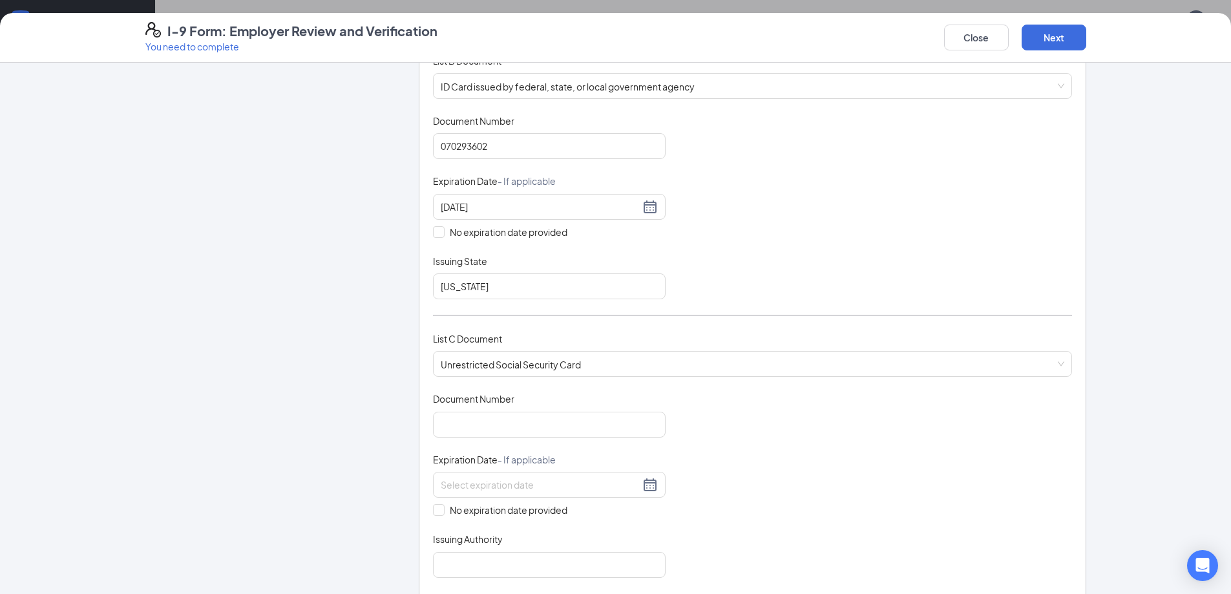
scroll to position [207, 0]
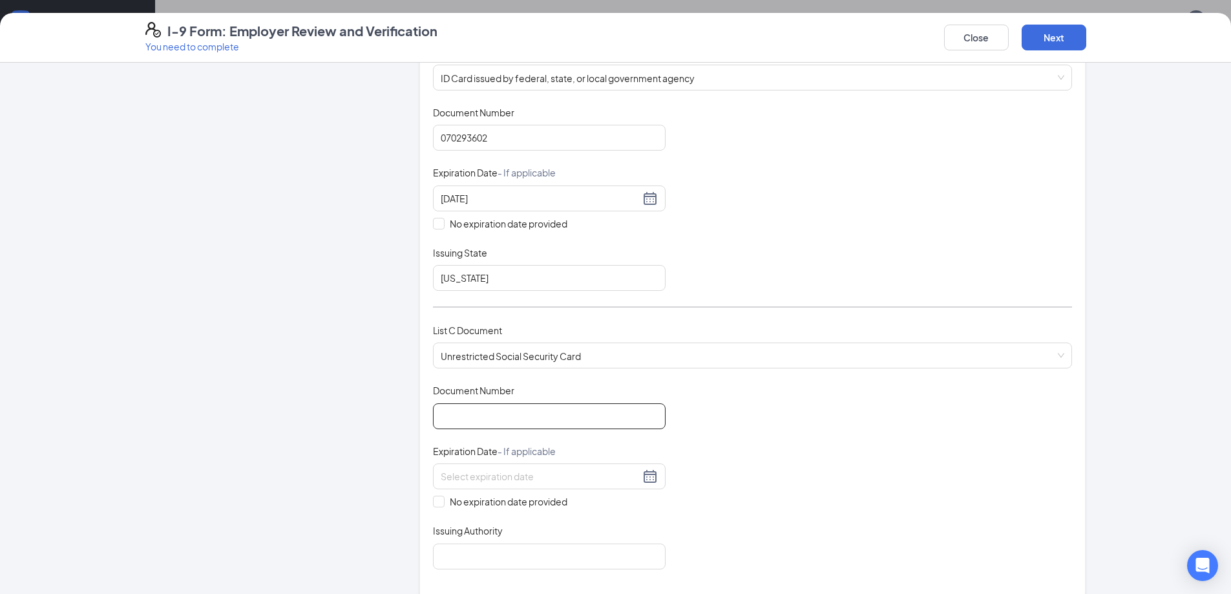
click at [602, 415] on input "Document Number" at bounding box center [549, 416] width 233 height 26
type input "211849526"
click at [439, 503] on span at bounding box center [439, 501] width 12 height 12
click at [439, 503] on input "No expiration date provided" at bounding box center [437, 499] width 9 height 9
checkbox input "true"
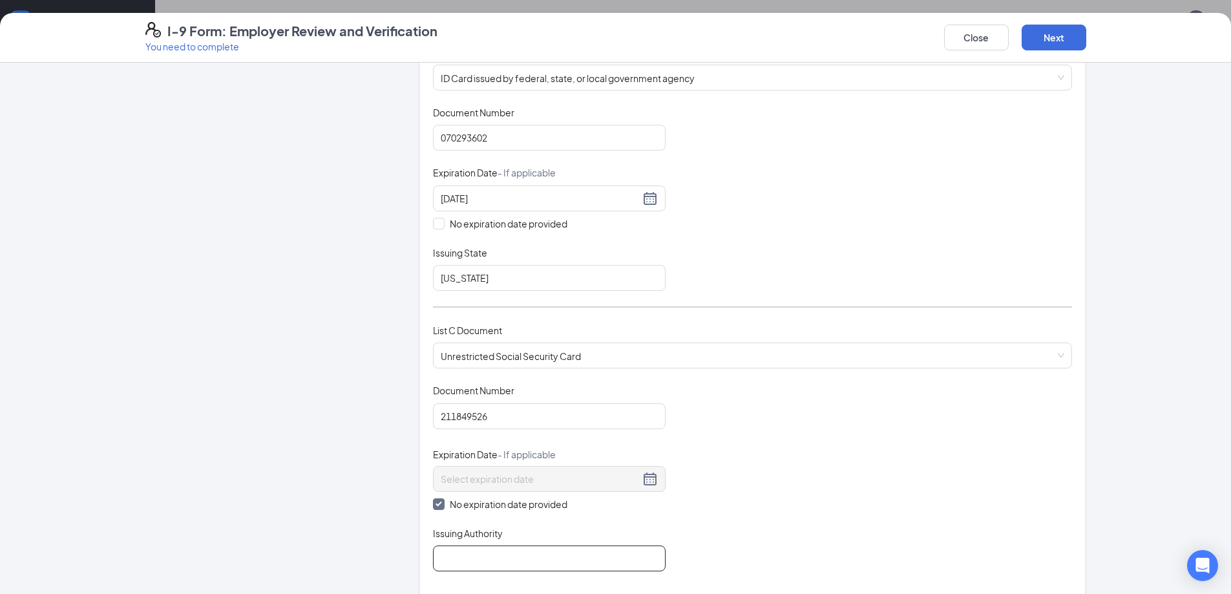
click at [470, 568] on input "Issuing Authority" at bounding box center [549, 558] width 233 height 26
type input "Social Security Administration"
click at [1065, 33] on button "Next" at bounding box center [1053, 38] width 65 height 26
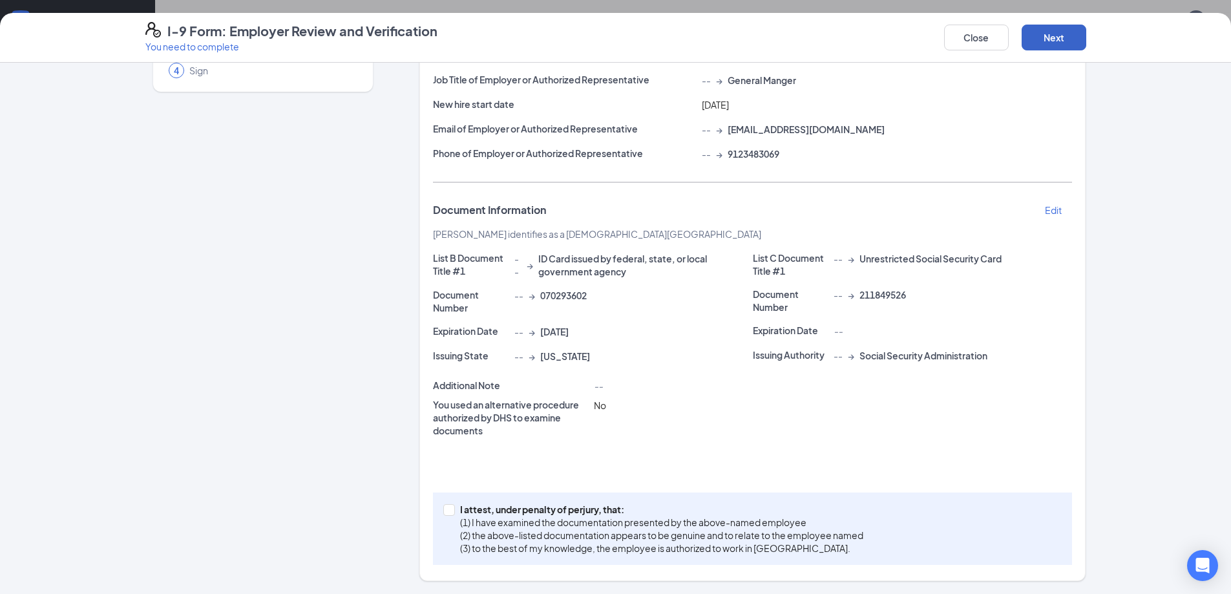
scroll to position [131, 0]
click at [449, 516] on label "I attest, under penalty of [PERSON_NAME], that: (1) I have examined the documen…" at bounding box center [655, 529] width 425 height 52
click at [449, 513] on input "I attest, under penalty of [PERSON_NAME], that: (1) I have examined the documen…" at bounding box center [447, 508] width 9 height 9
checkbox input "true"
click at [1065, 43] on button "Next" at bounding box center [1053, 38] width 65 height 26
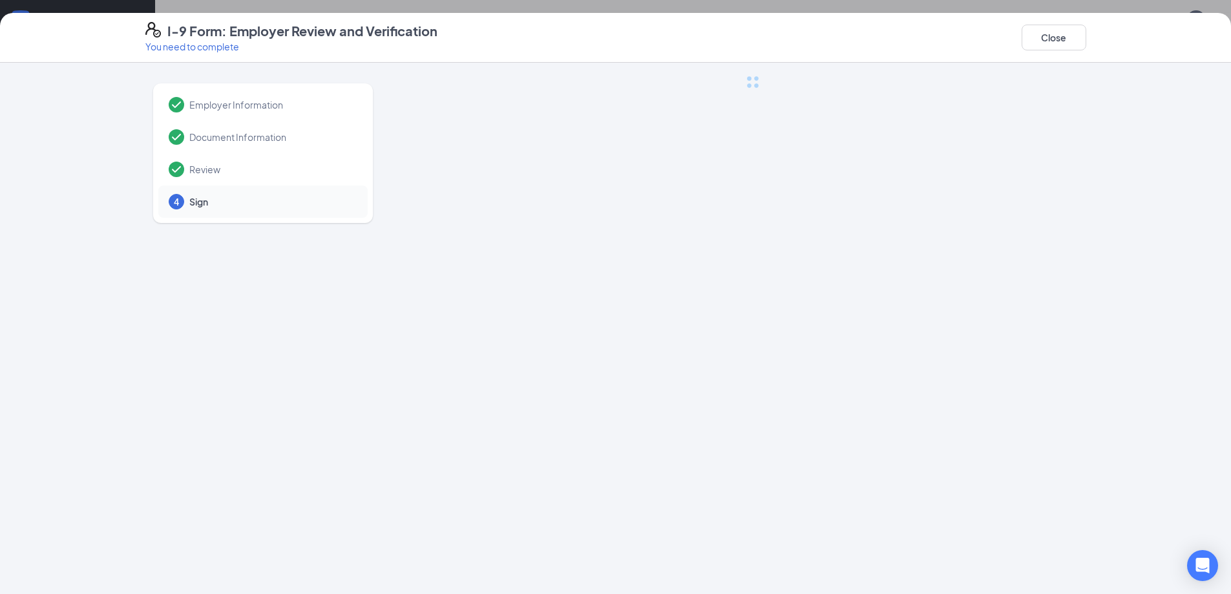
scroll to position [0, 0]
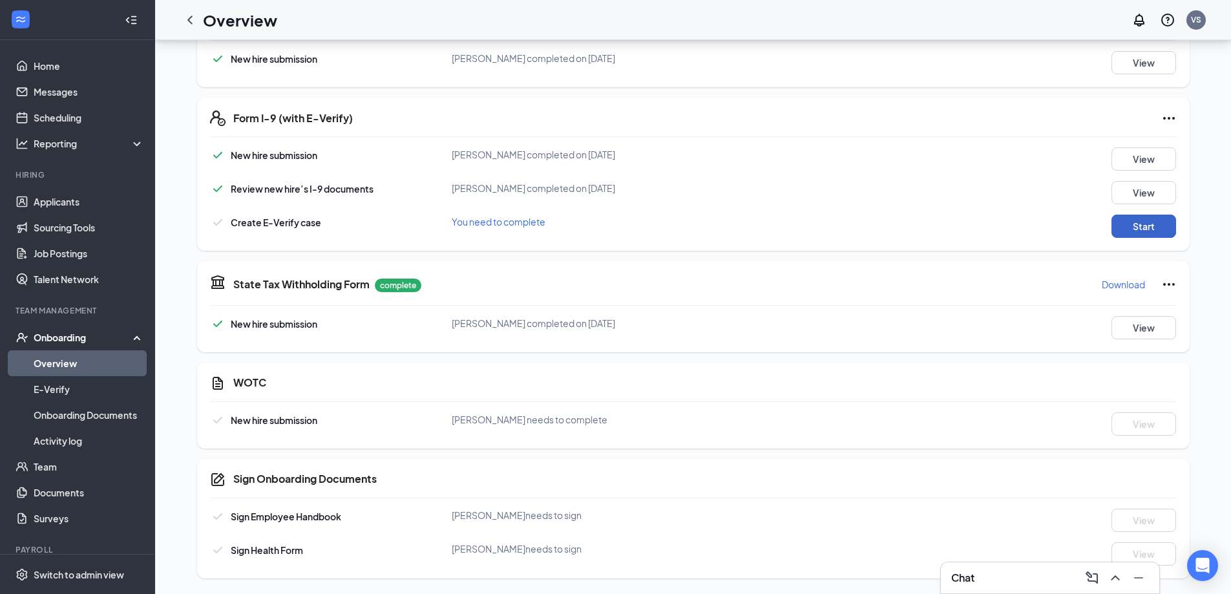
click at [1151, 225] on button "Start" at bounding box center [1143, 225] width 65 height 23
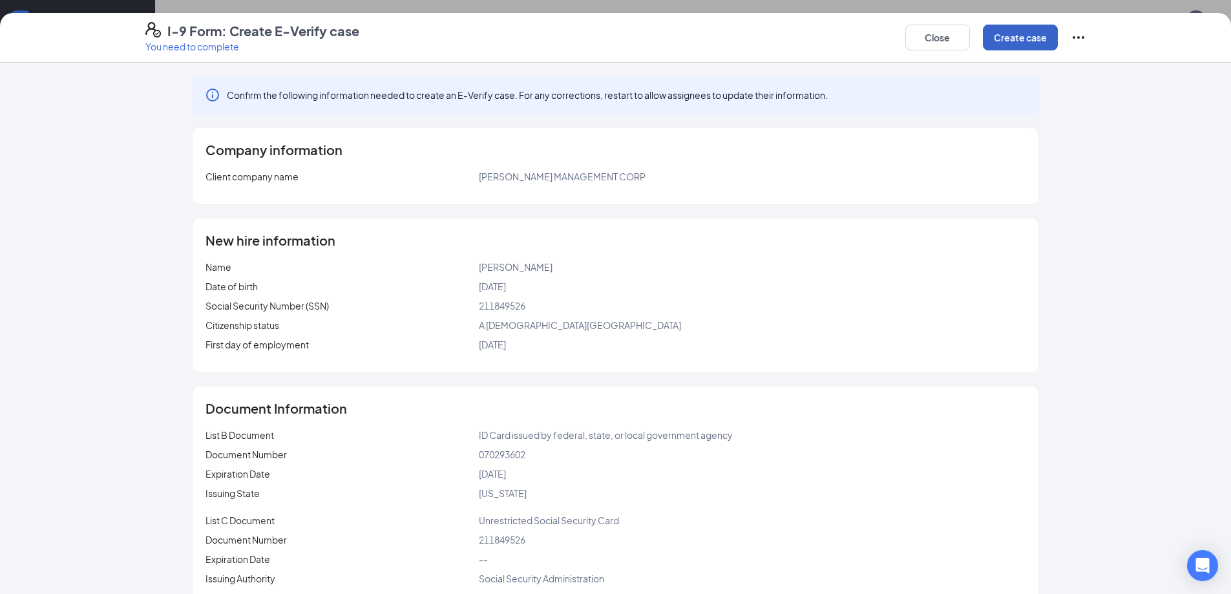
click at [1032, 41] on button "Create case" at bounding box center [1020, 38] width 75 height 26
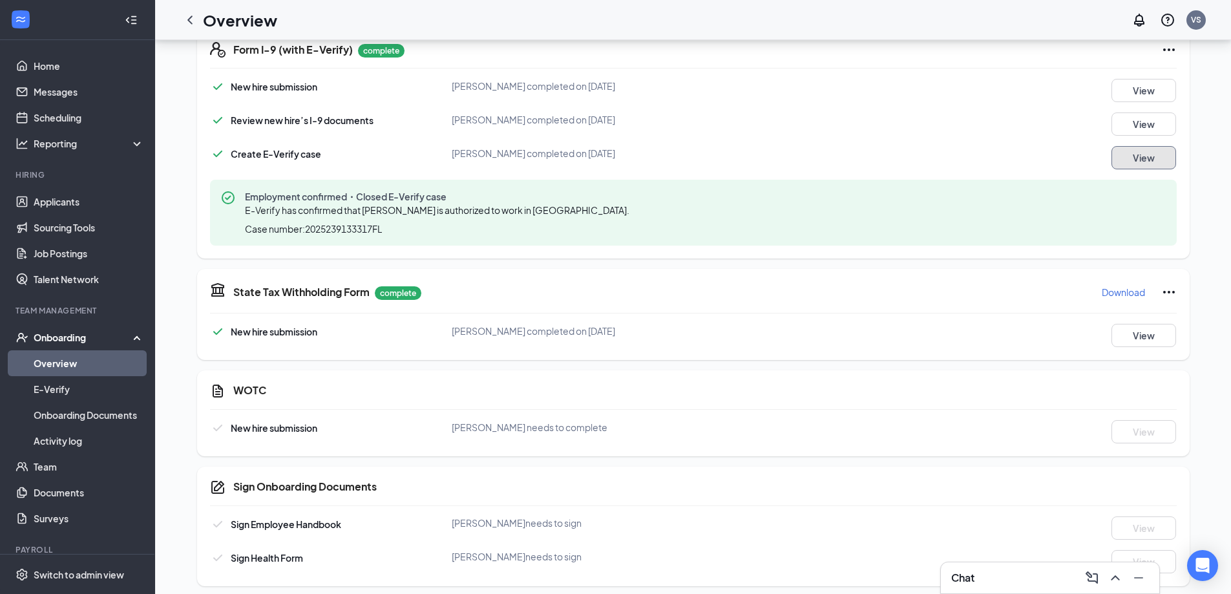
scroll to position [417, 0]
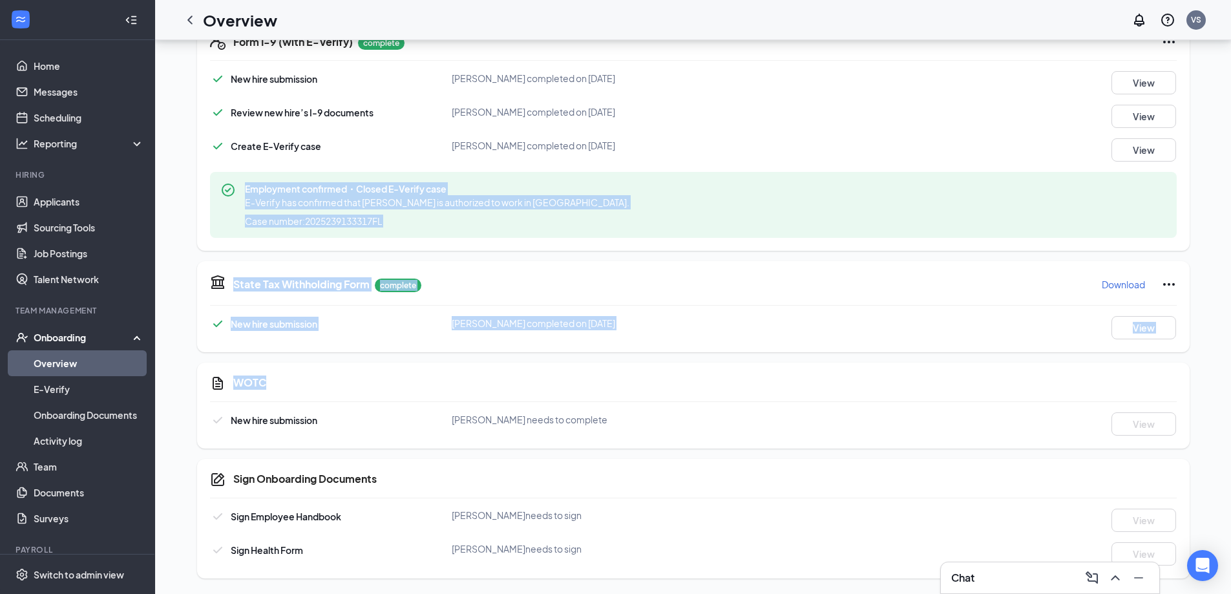
drag, startPoint x: 1213, startPoint y: 379, endPoint x: 1240, endPoint y: 140, distance: 239.9
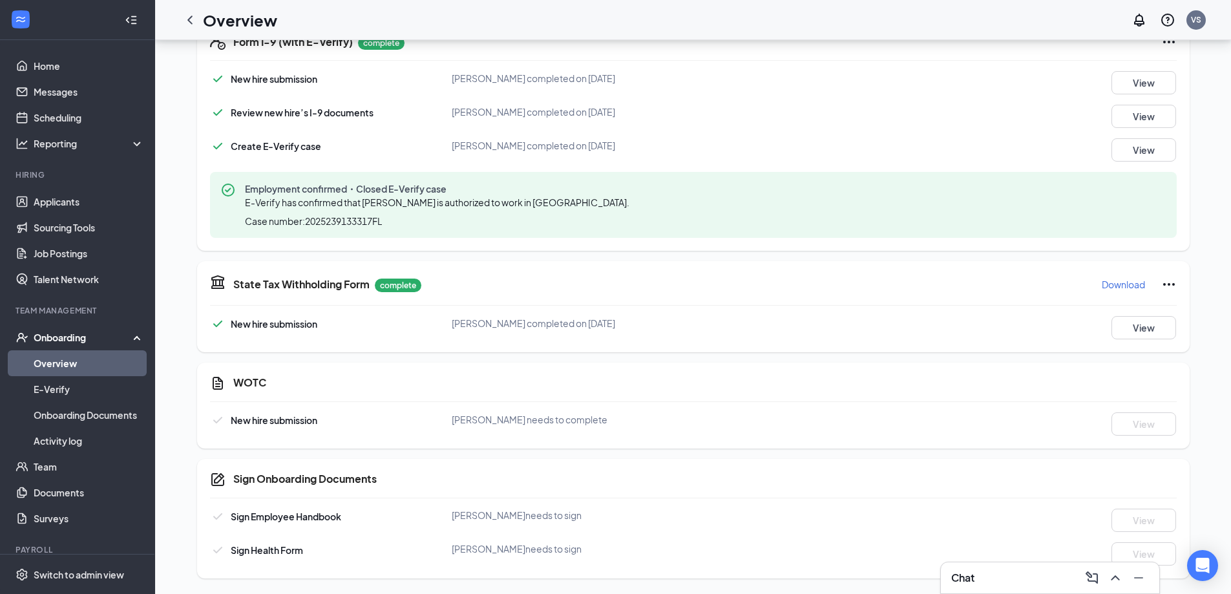
click at [43, 339] on div "Onboarding" at bounding box center [83, 337] width 99 height 13
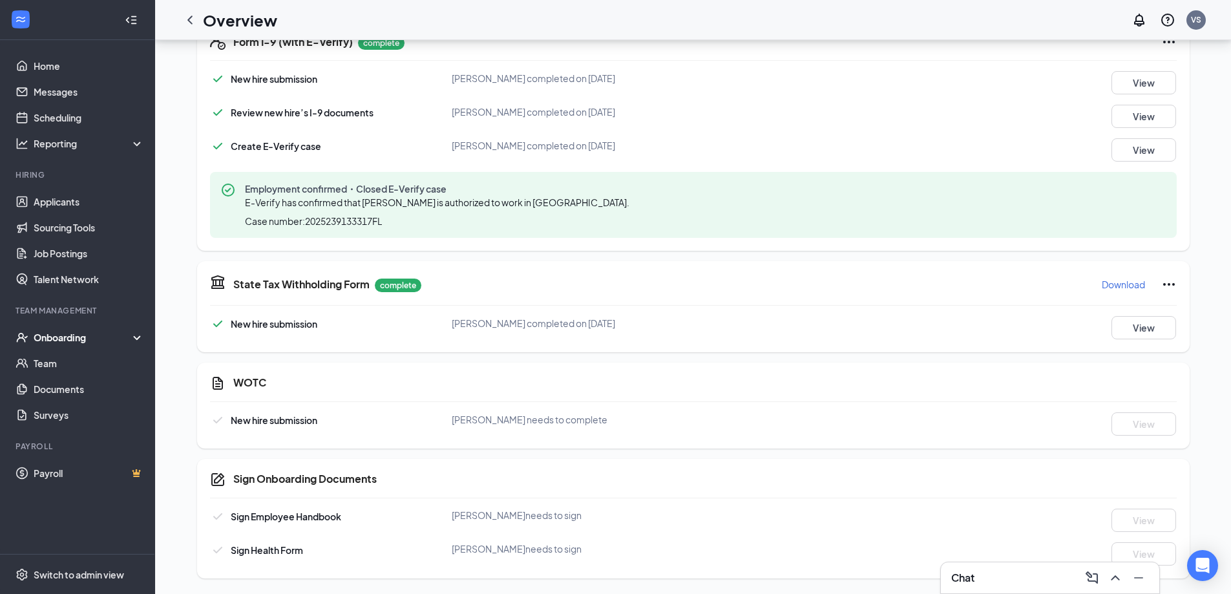
click at [48, 342] on div "Onboarding" at bounding box center [83, 337] width 99 height 13
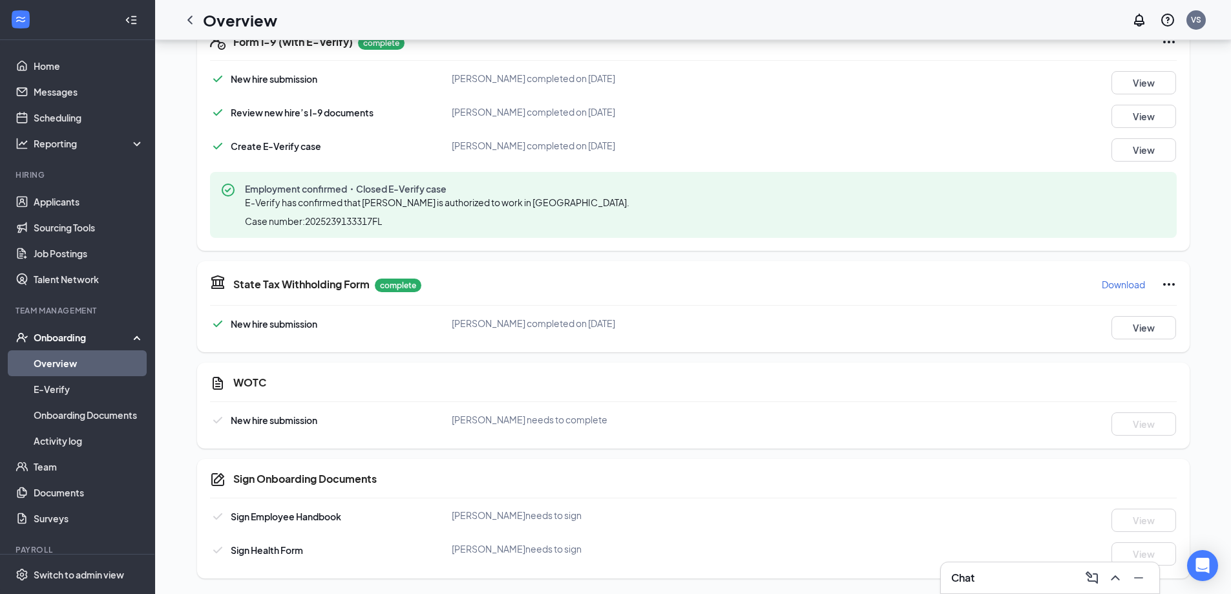
click at [43, 359] on link "Overview" at bounding box center [89, 363] width 110 height 26
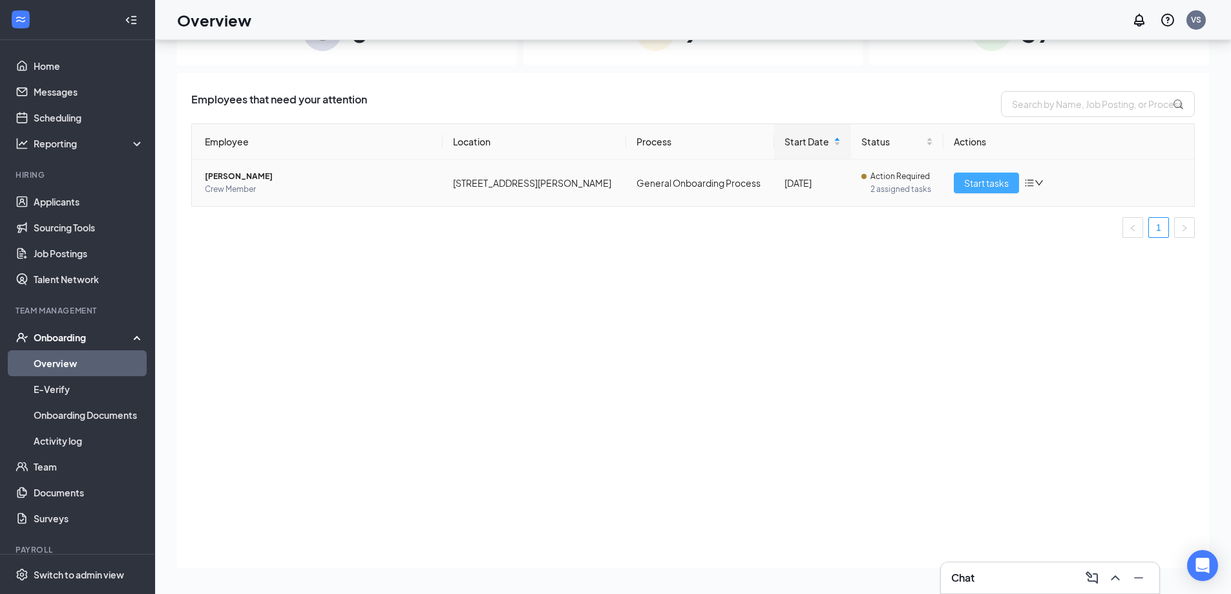
click at [959, 179] on button "Start tasks" at bounding box center [985, 182] width 65 height 21
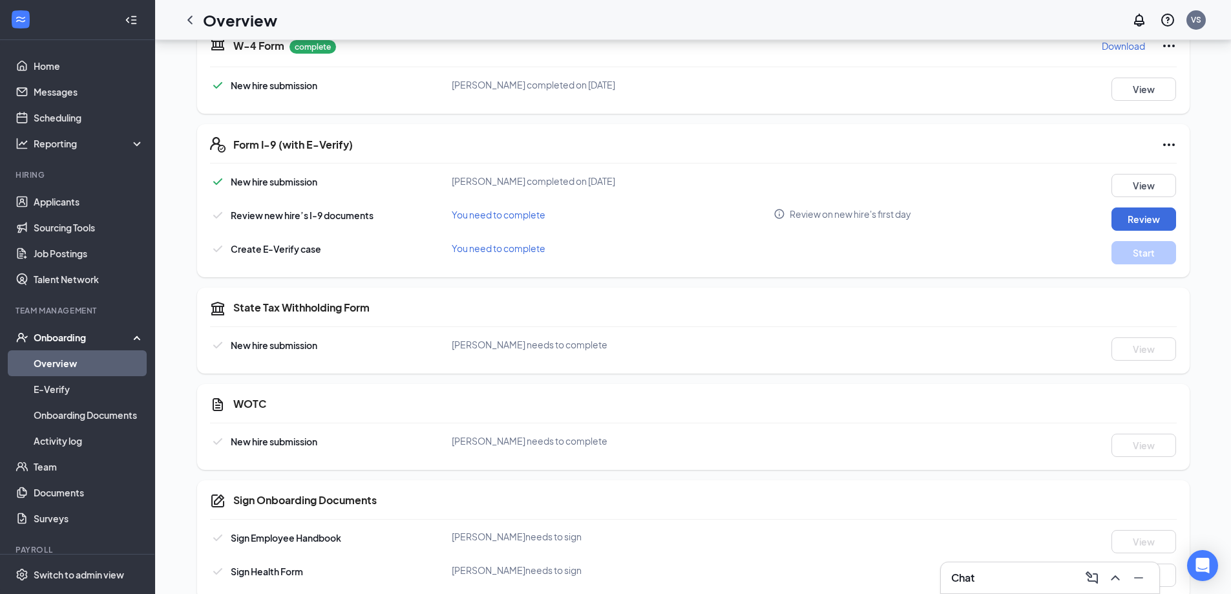
scroll to position [336, 0]
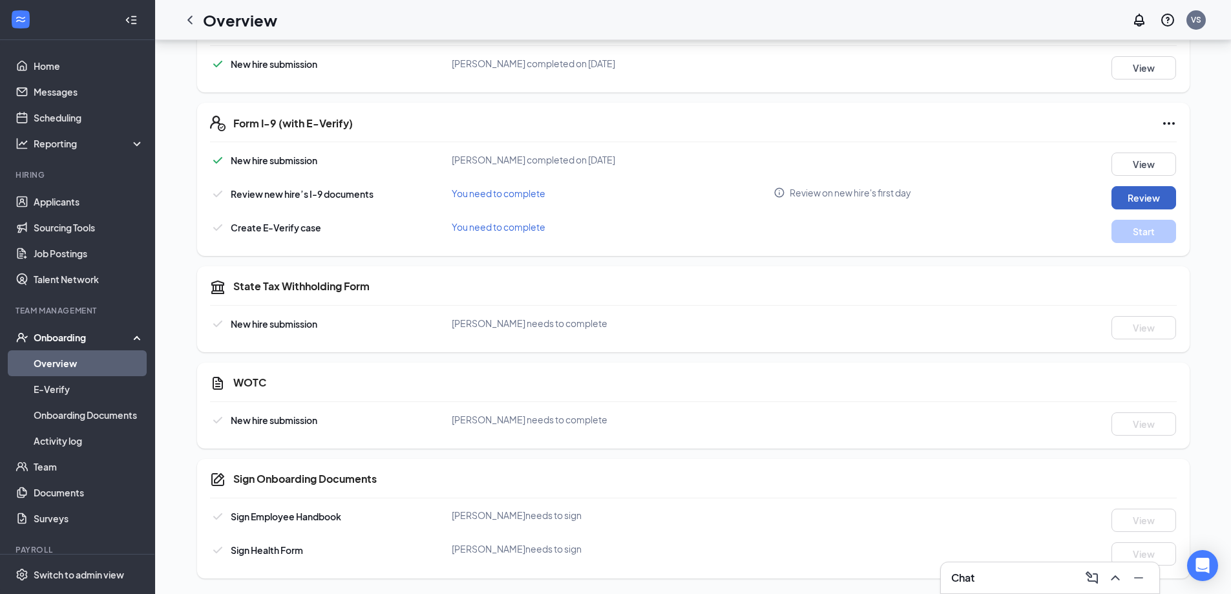
click at [1135, 202] on button "Review" at bounding box center [1143, 197] width 65 height 23
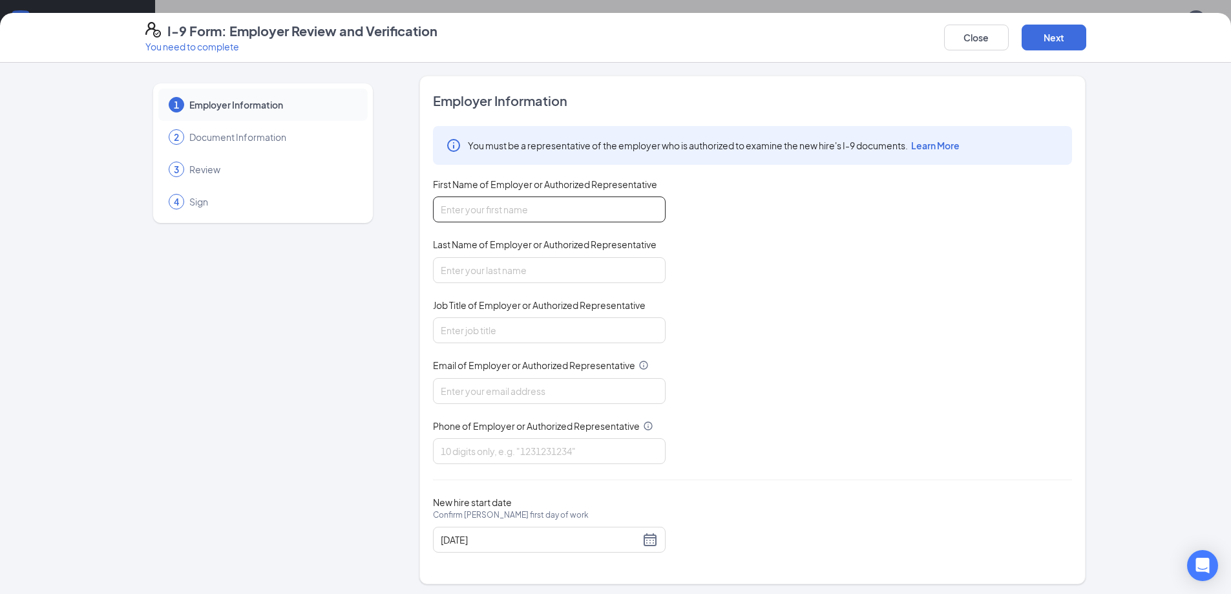
click at [574, 213] on input "First Name of Employer or Authorized Representative" at bounding box center [549, 209] width 233 height 26
type input "[PERSON_NAME]"
type input "[EMAIL_ADDRESS][DOMAIN_NAME]"
click at [555, 337] on input "Job Title of Employer or Authorized Representative" at bounding box center [549, 330] width 233 height 26
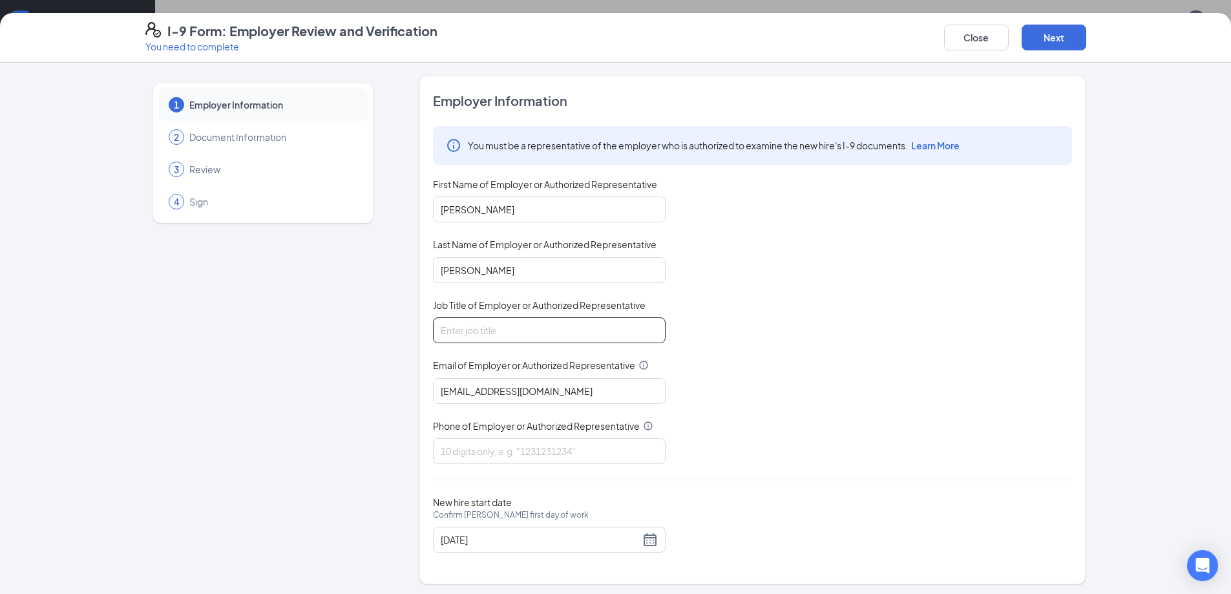
type input "General Manger"
click at [551, 446] on input "Phone of Employer or Authorized Representative" at bounding box center [549, 451] width 233 height 26
type input "9123483069"
click at [1035, 39] on button "Next" at bounding box center [1053, 38] width 65 height 26
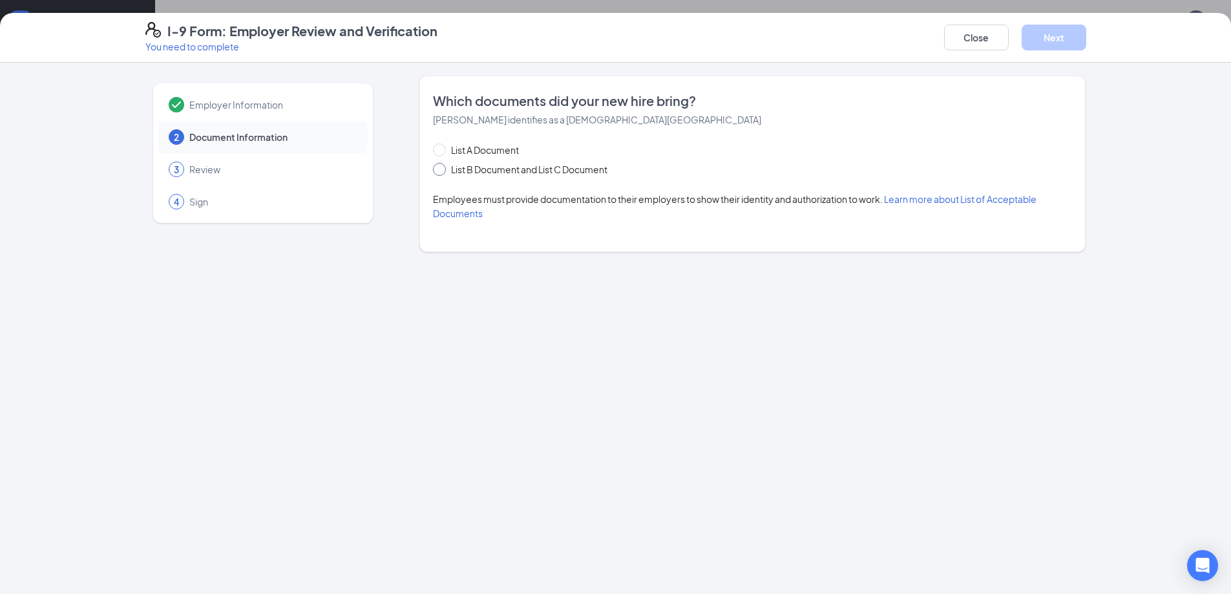
click at [468, 172] on span "List B Document and List C Document" at bounding box center [529, 169] width 167 height 14
click at [442, 172] on input "List B Document and List C Document" at bounding box center [437, 167] width 9 height 9
radio input "true"
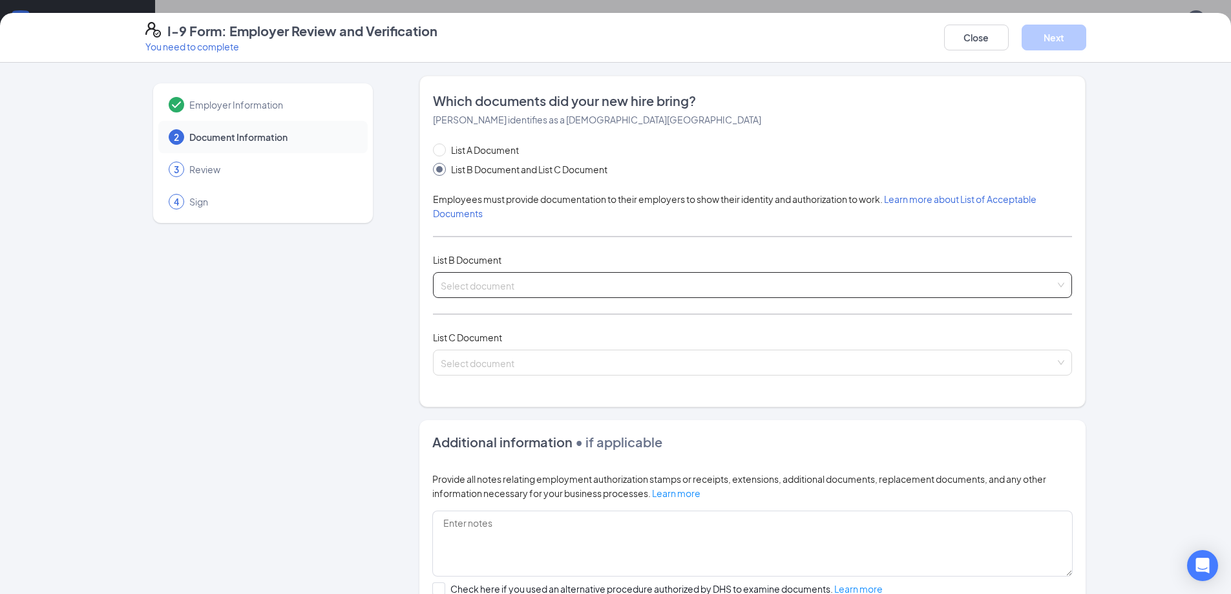
click at [470, 286] on input "search" at bounding box center [748, 282] width 614 height 19
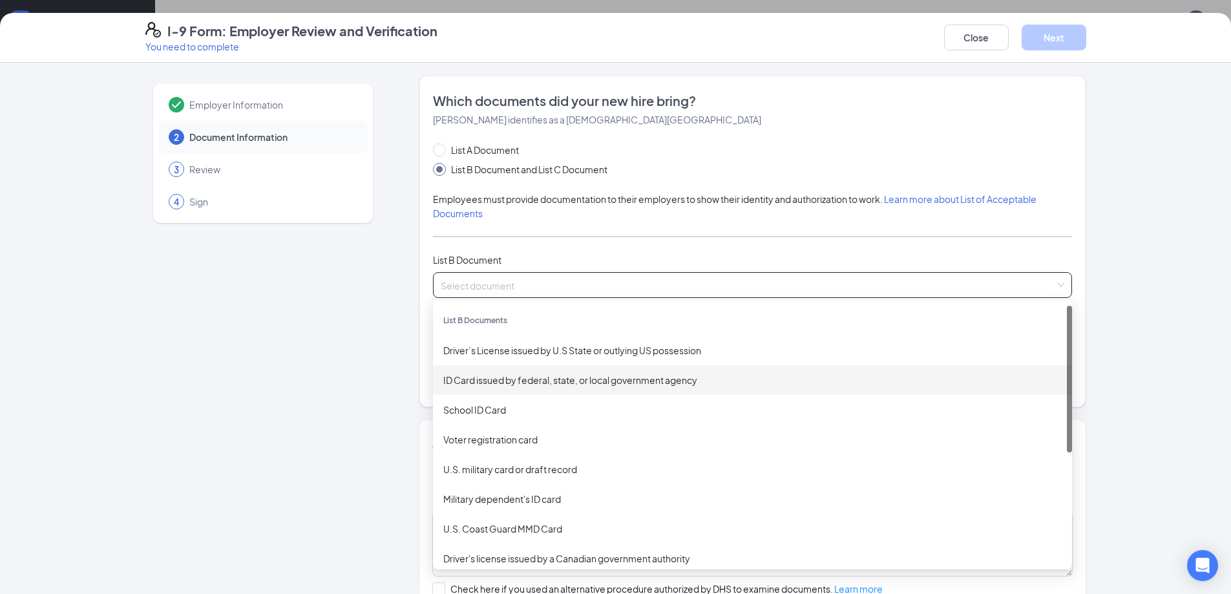
click at [492, 382] on div "ID Card issued by federal, state, or local government agency" at bounding box center [752, 380] width 618 height 14
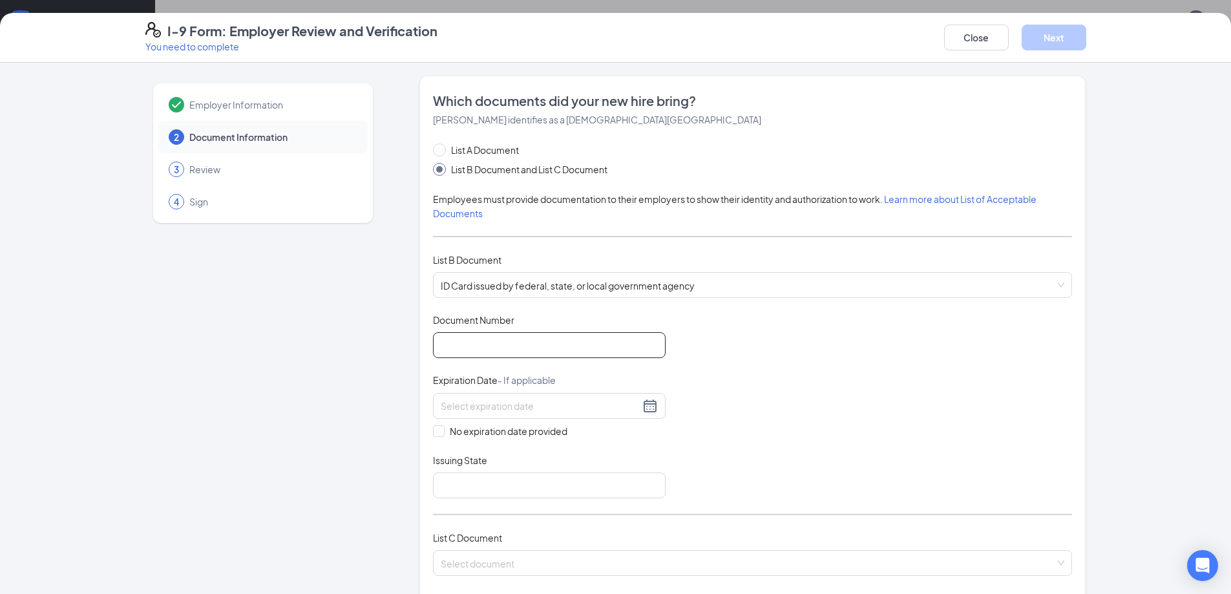
click at [503, 350] on input "Document Number" at bounding box center [549, 345] width 233 height 26
type input "072510682"
click at [649, 412] on div at bounding box center [549, 406] width 217 height 16
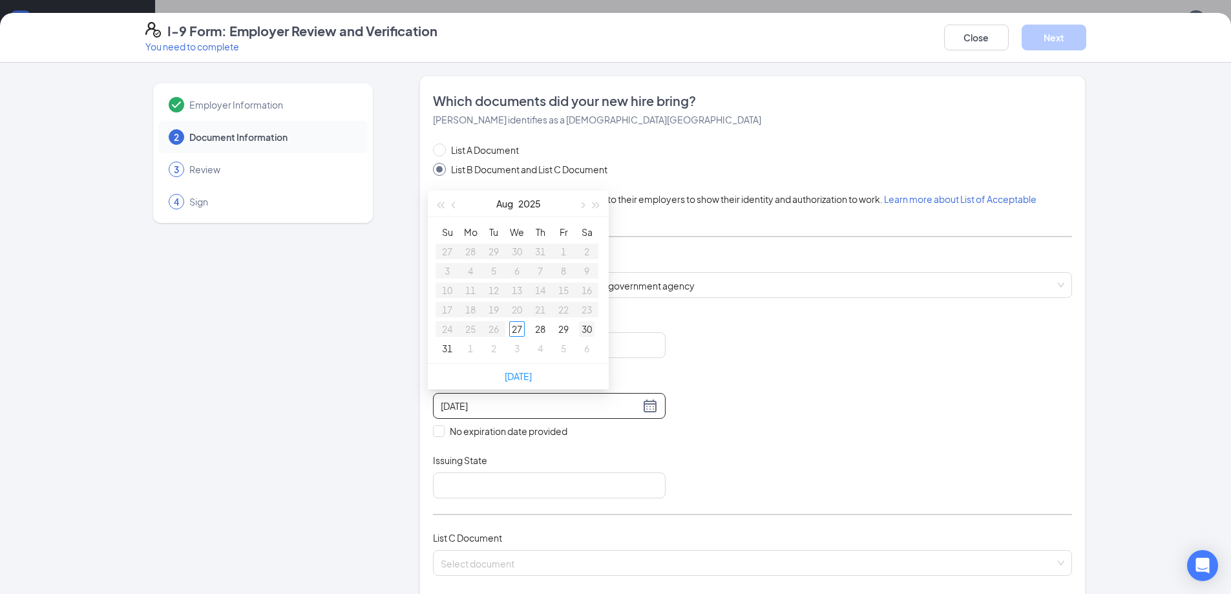
type input "[DATE]"
click at [509, 207] on button "Aug" at bounding box center [504, 204] width 17 height 26
type input "[DATE]"
click at [596, 205] on span "button" at bounding box center [596, 206] width 6 height 6
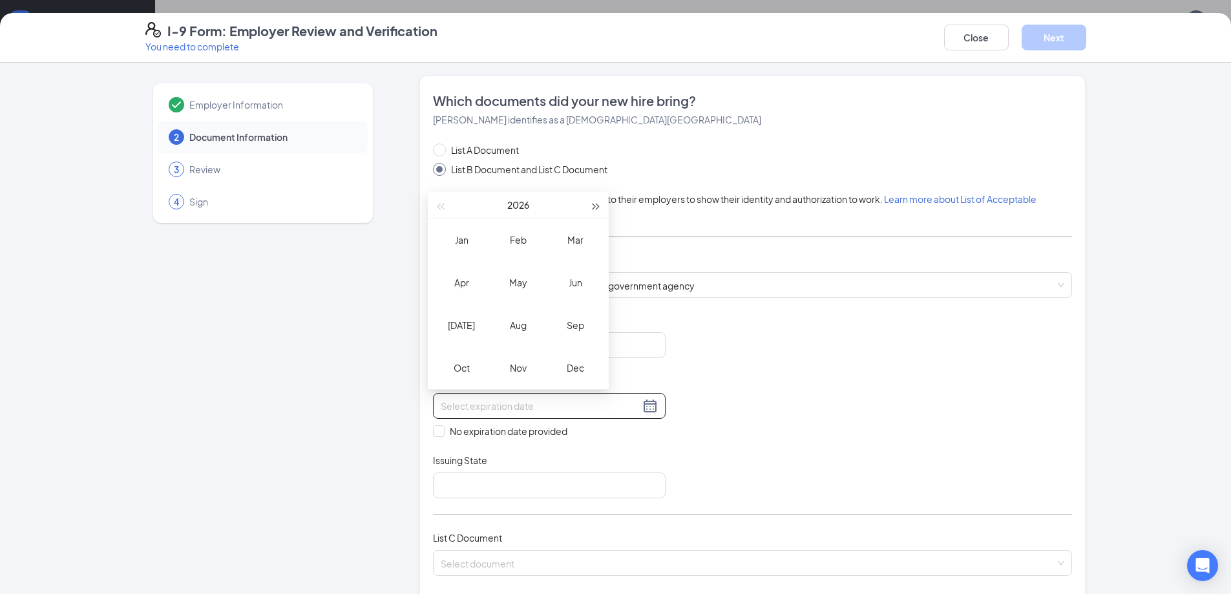
click at [596, 205] on span "button" at bounding box center [596, 206] width 6 height 6
click at [572, 285] on div "Jun" at bounding box center [575, 283] width 39 height 16
type input "[DATE]"
click at [475, 307] on div "21" at bounding box center [471, 310] width 16 height 16
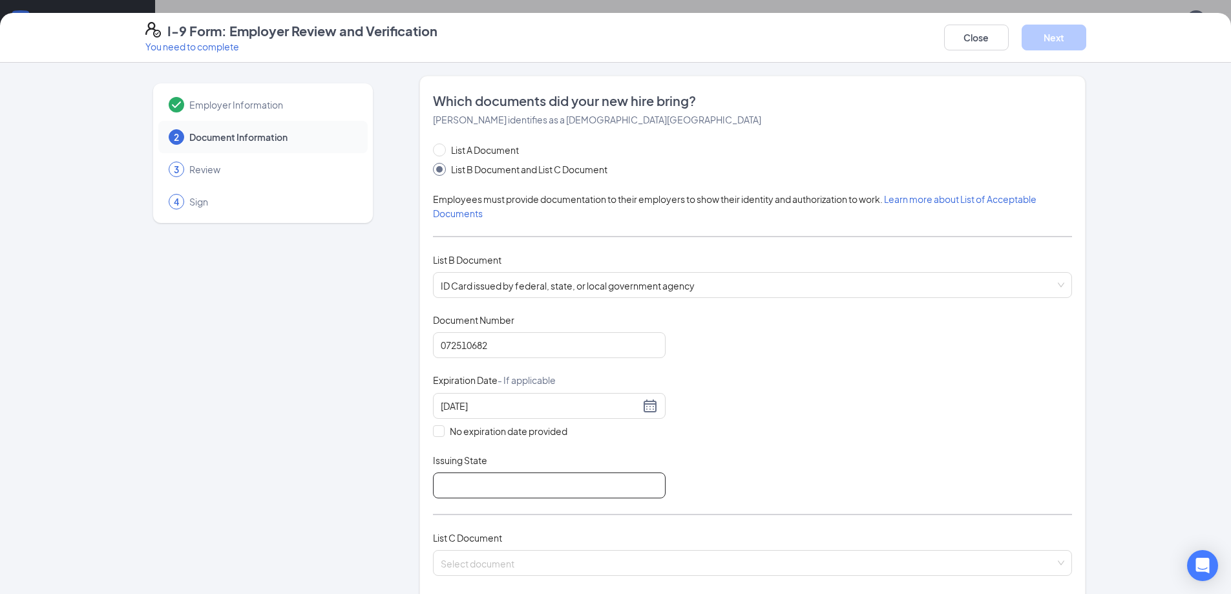
click at [463, 477] on input "Issuing State" at bounding box center [549, 485] width 233 height 26
type input "[US_STATE]"
click at [502, 562] on input "search" at bounding box center [748, 559] width 614 height 19
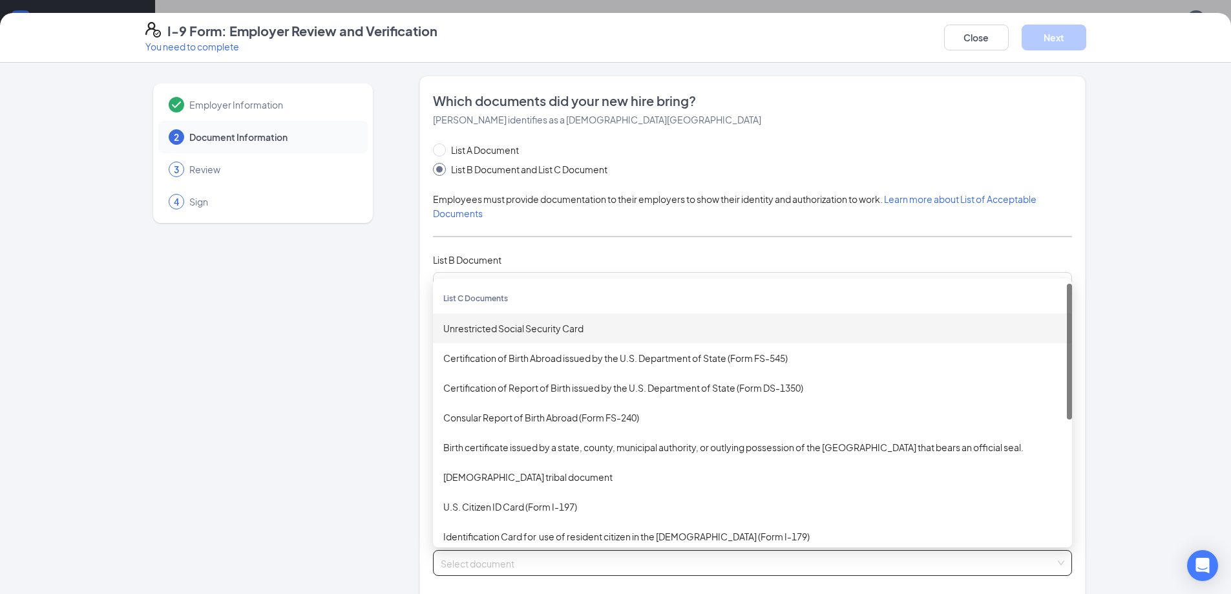
click at [531, 331] on div "Unrestricted Social Security Card" at bounding box center [752, 328] width 618 height 14
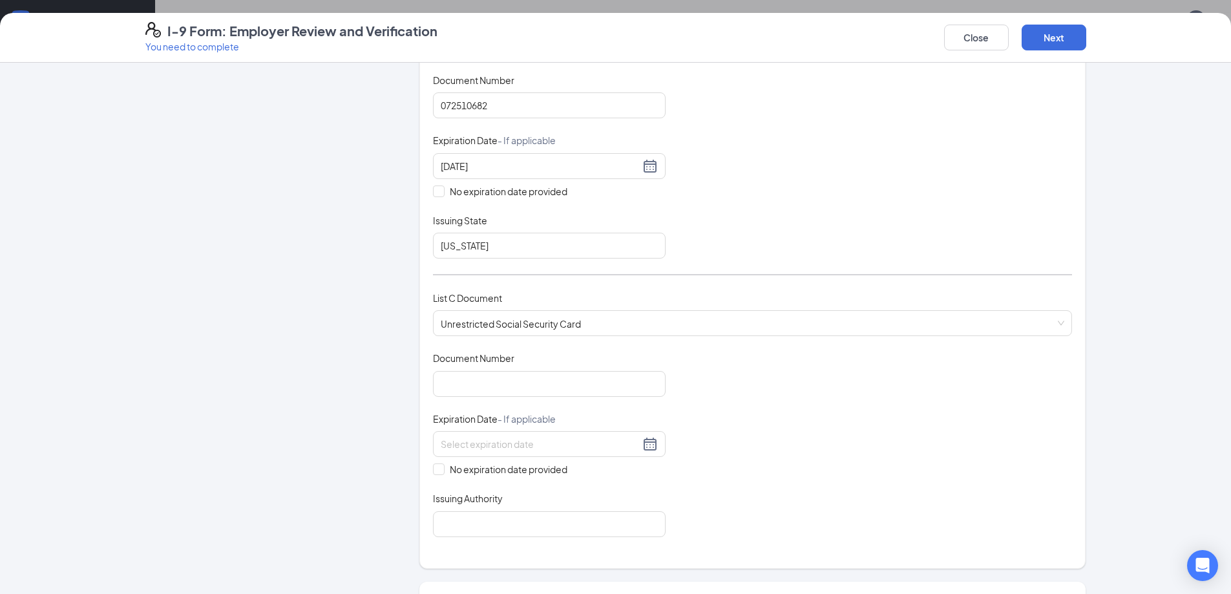
scroll to position [255, 0]
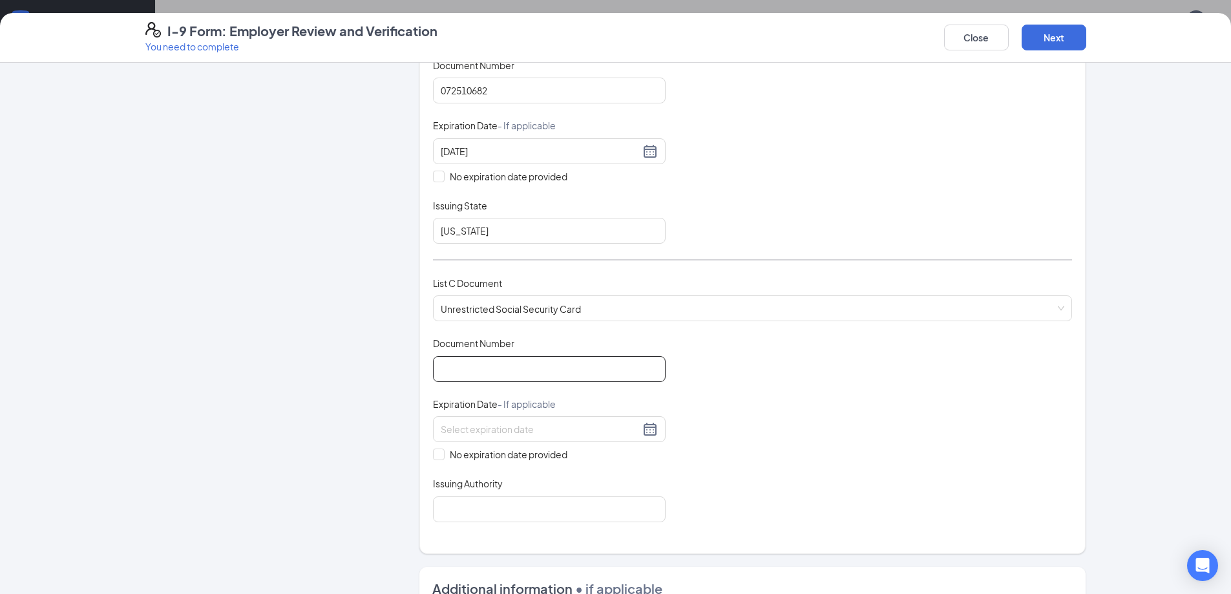
click at [556, 377] on input "Document Number" at bounding box center [549, 369] width 233 height 26
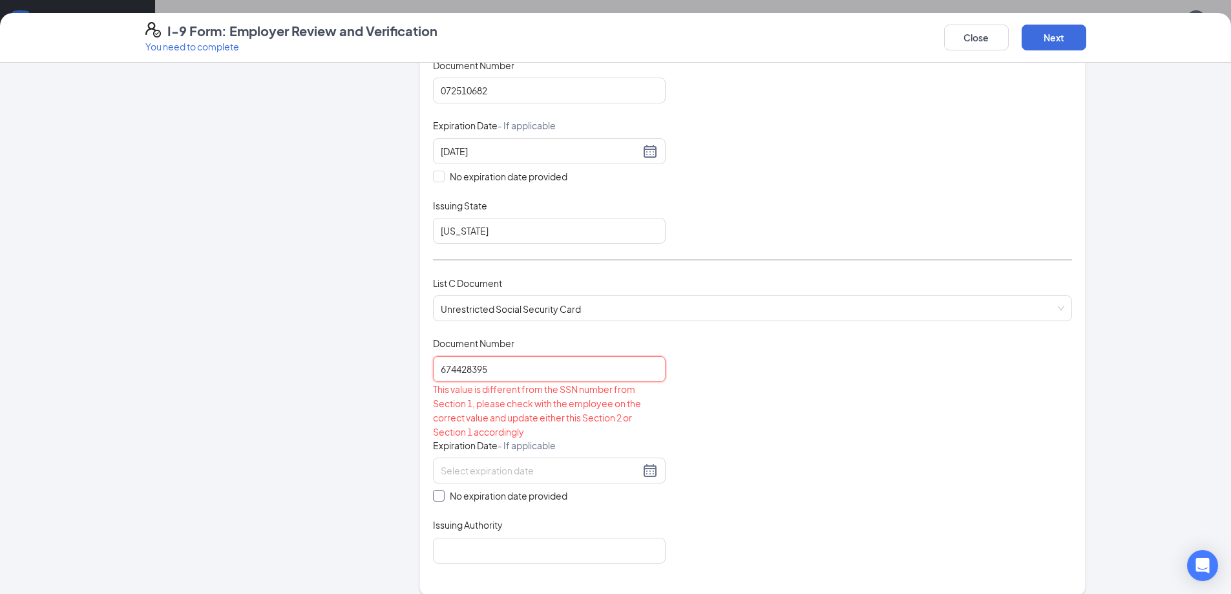
type input "674428395"
click at [444, 500] on span "No expiration date provided" at bounding box center [508, 495] width 128 height 14
click at [442, 499] on input "No expiration date provided" at bounding box center [437, 494] width 9 height 9
checkbox input "true"
click at [516, 377] on input "674428395" at bounding box center [549, 369] width 233 height 26
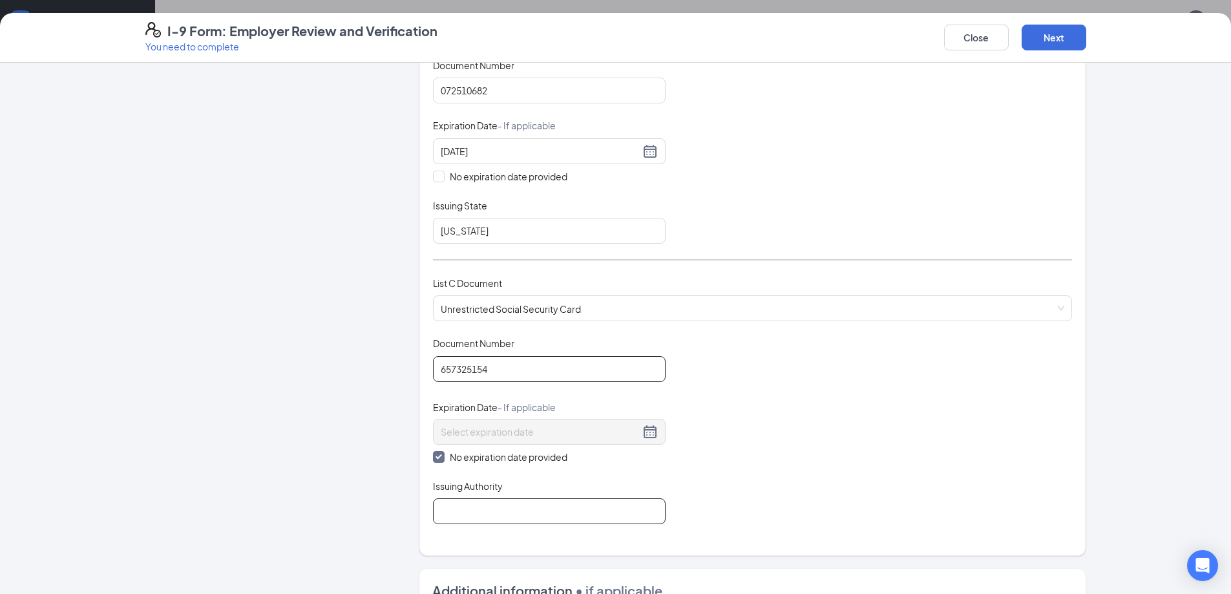
type input "657325154"
click at [554, 516] on input "Issuing Authority" at bounding box center [549, 511] width 233 height 26
type input "Social Security Administration"
click at [1047, 37] on button "Next" at bounding box center [1053, 38] width 65 height 26
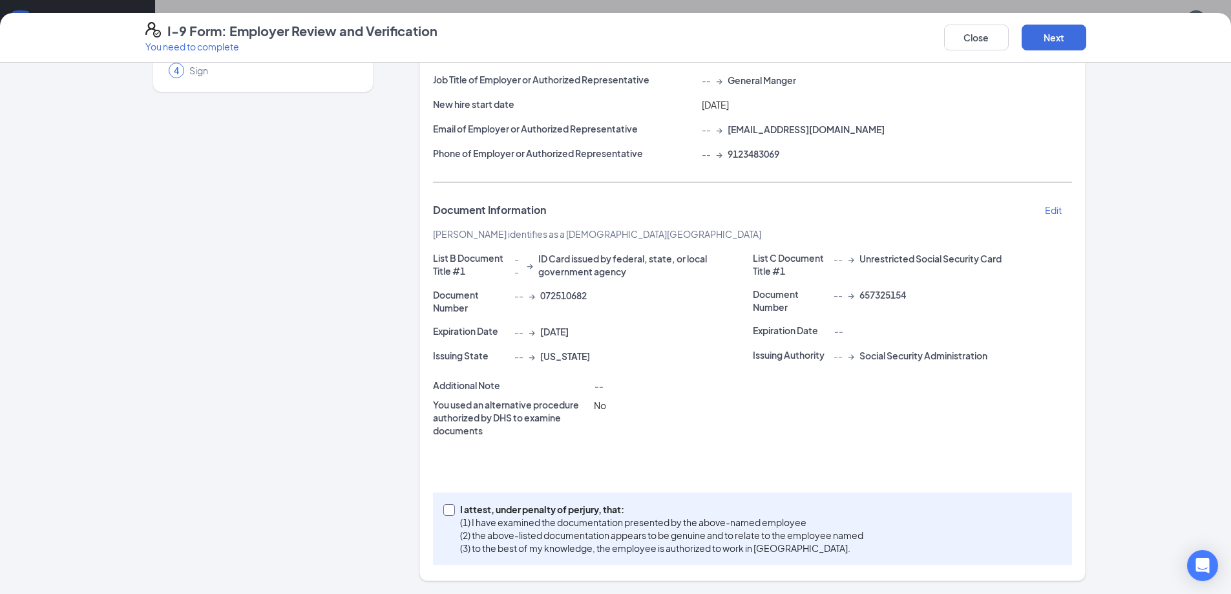
click at [445, 510] on input "I attest, under penalty of [PERSON_NAME], that: (1) I have examined the documen…" at bounding box center [447, 508] width 9 height 9
checkbox input "true"
click at [1033, 39] on button "Next" at bounding box center [1053, 38] width 65 height 26
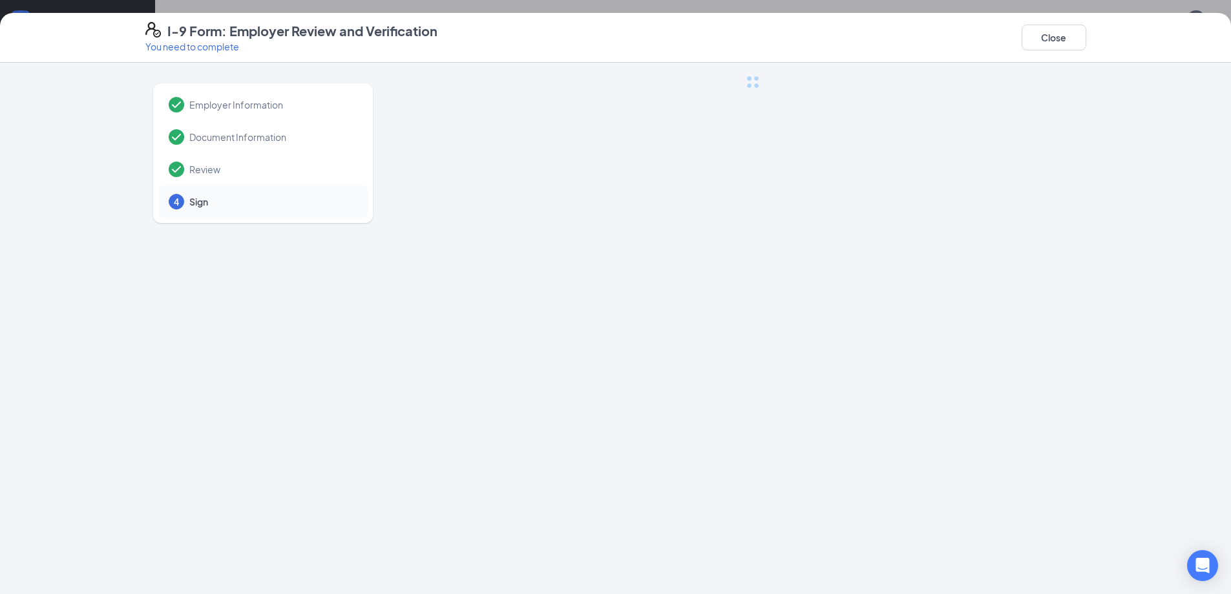
scroll to position [0, 0]
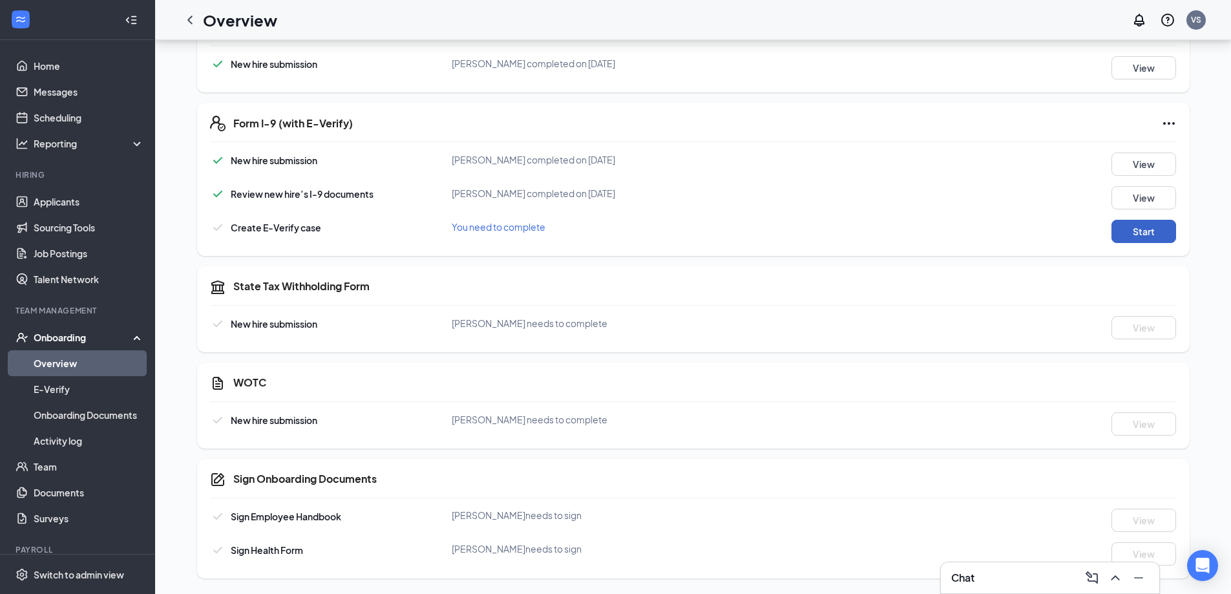
click at [1123, 230] on button "Start" at bounding box center [1143, 231] width 65 height 23
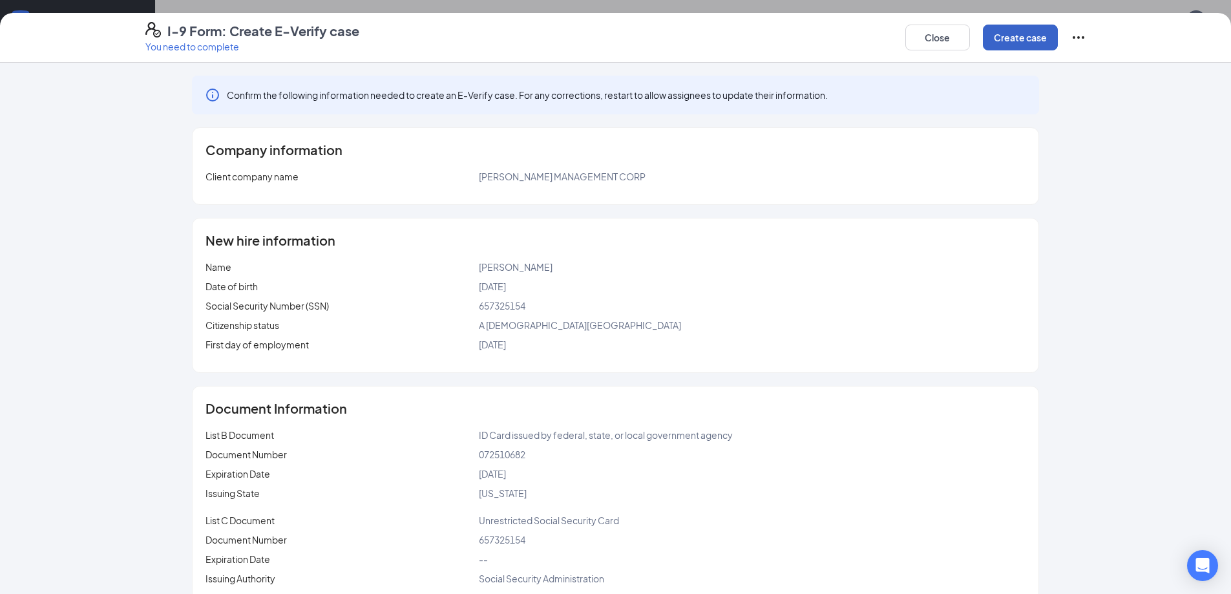
click at [1011, 39] on button "Create case" at bounding box center [1020, 38] width 75 height 26
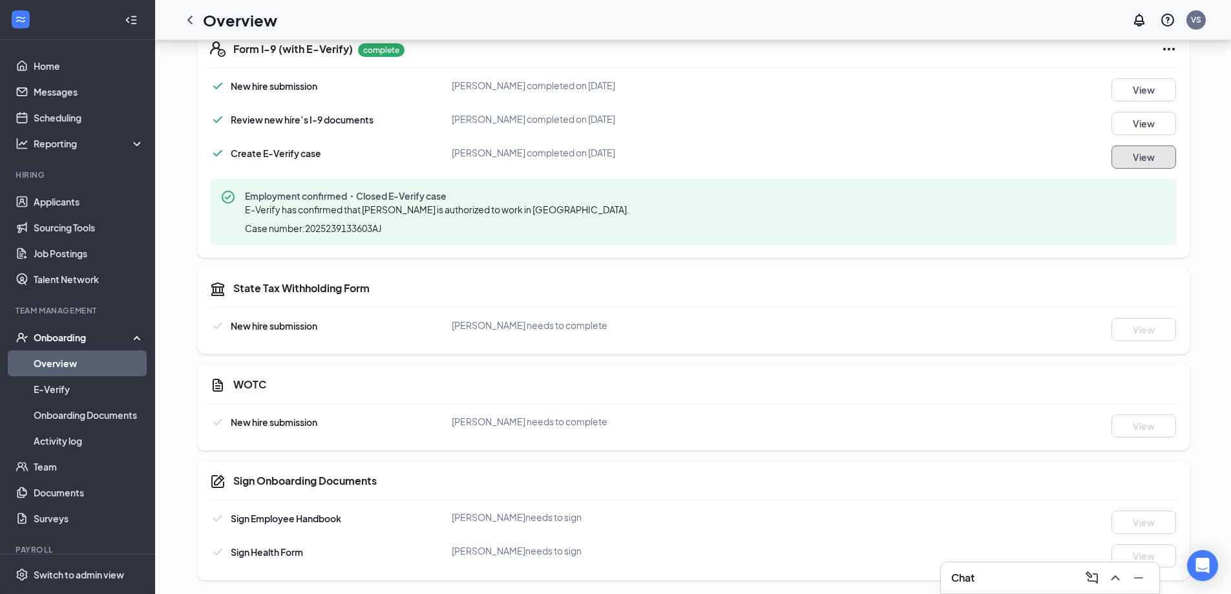
scroll to position [412, 0]
